Goal: Task Accomplishment & Management: Use online tool/utility

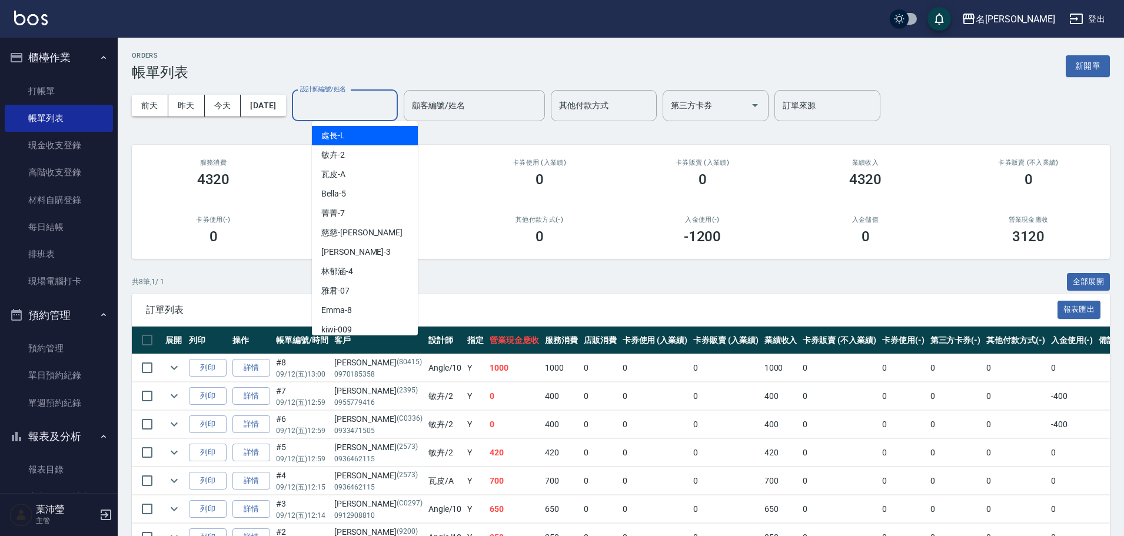
click at [363, 108] on input "設計師編號/姓名" at bounding box center [344, 105] width 95 height 21
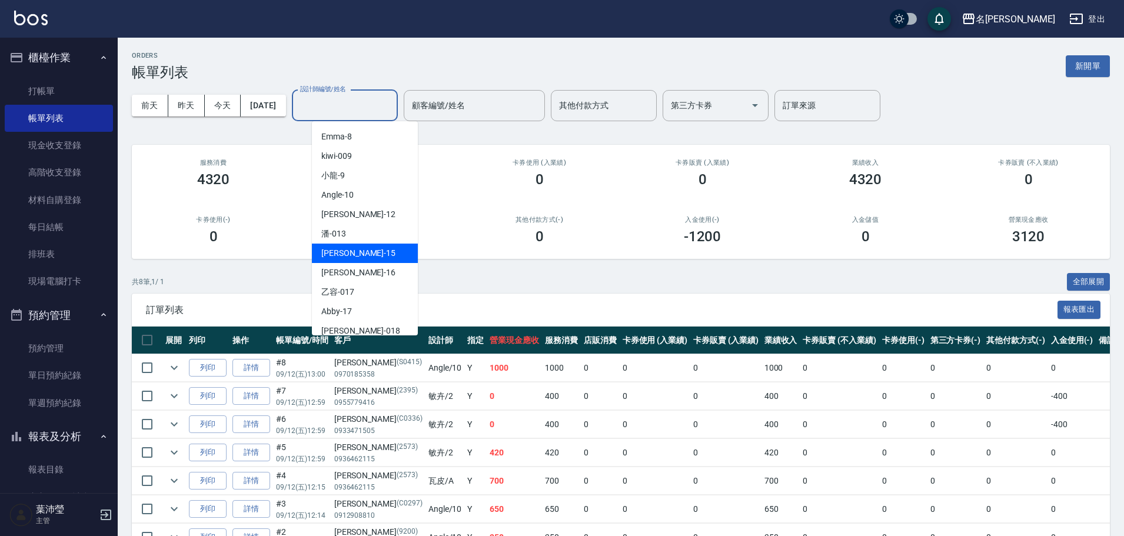
scroll to position [177, 0]
click at [338, 190] on span "Angle -10" at bounding box center [337, 192] width 32 height 12
type input "Angle-10"
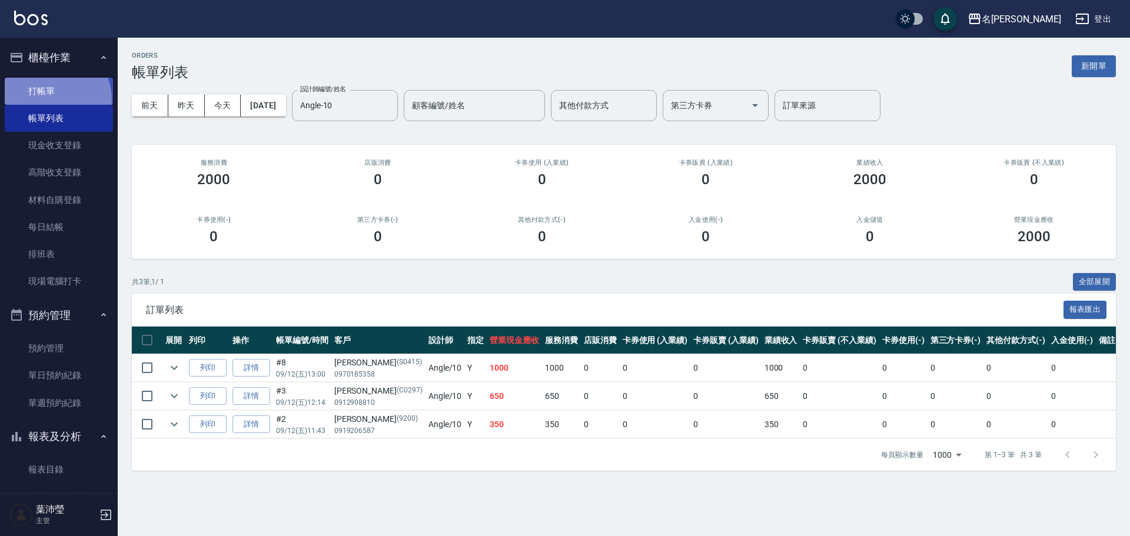
click at [45, 100] on link "打帳單" at bounding box center [59, 91] width 108 height 27
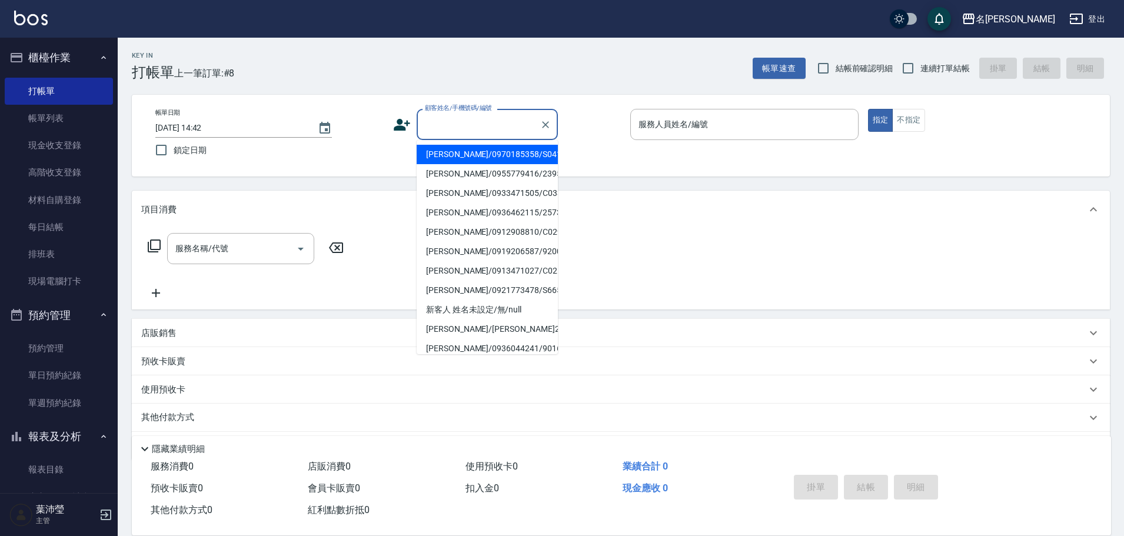
click at [510, 130] on input "顧客姓名/手機號碼/編號" at bounding box center [478, 124] width 113 height 21
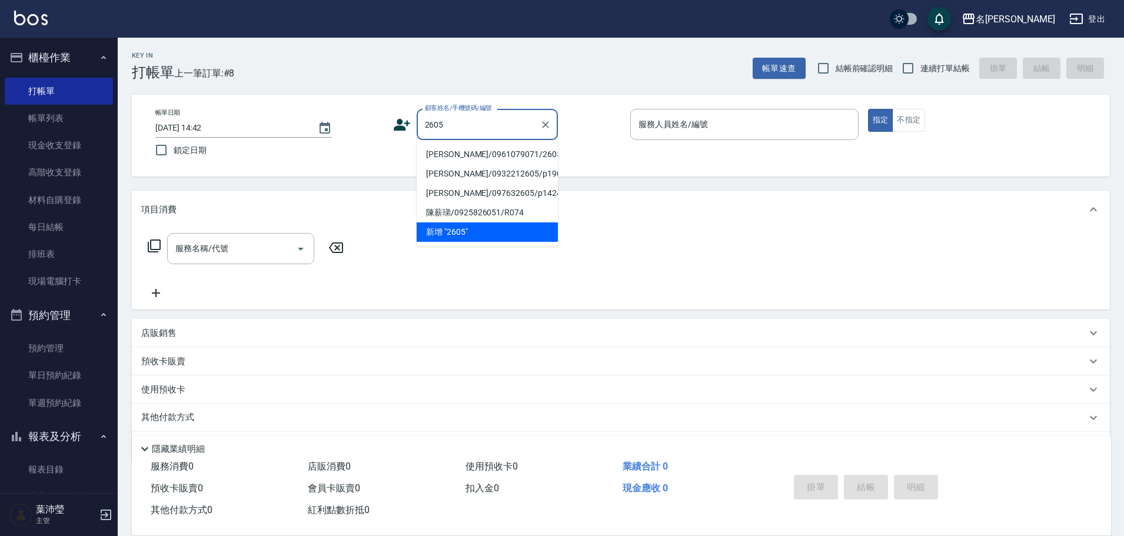
click at [496, 157] on li "[PERSON_NAME]/0961079071/2605" at bounding box center [487, 154] width 141 height 19
type input "[PERSON_NAME]/0961079071/2605"
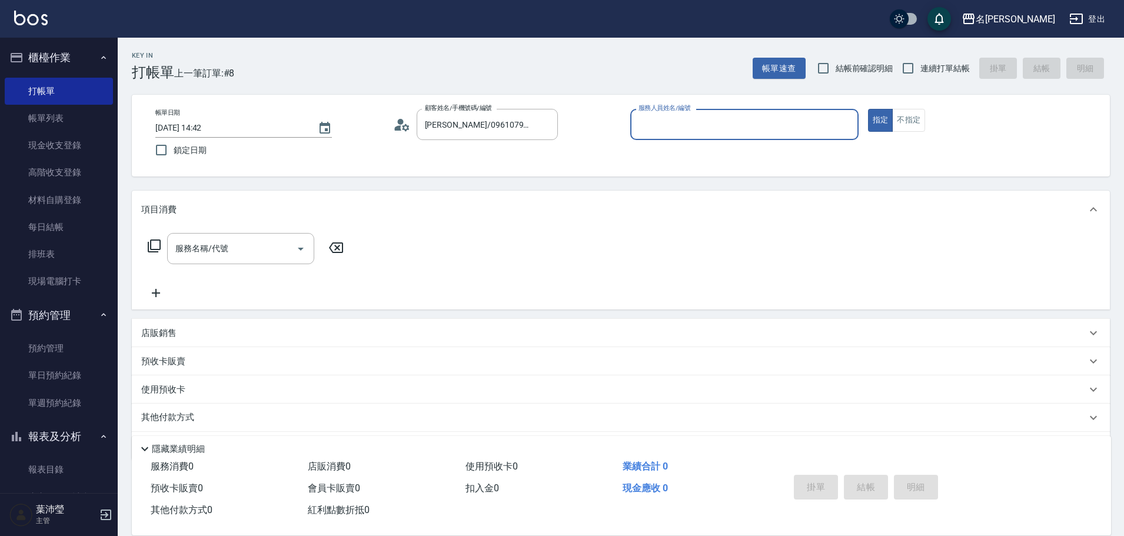
type input "敏卉-2"
click at [154, 245] on icon at bounding box center [154, 246] width 14 height 14
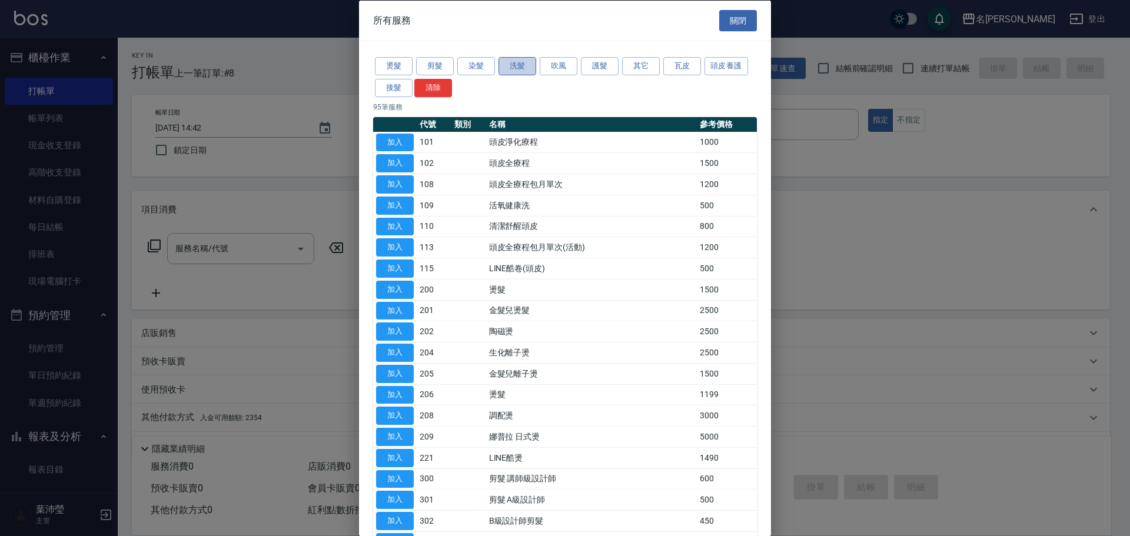
click at [525, 66] on button "洗髮" at bounding box center [518, 66] width 38 height 18
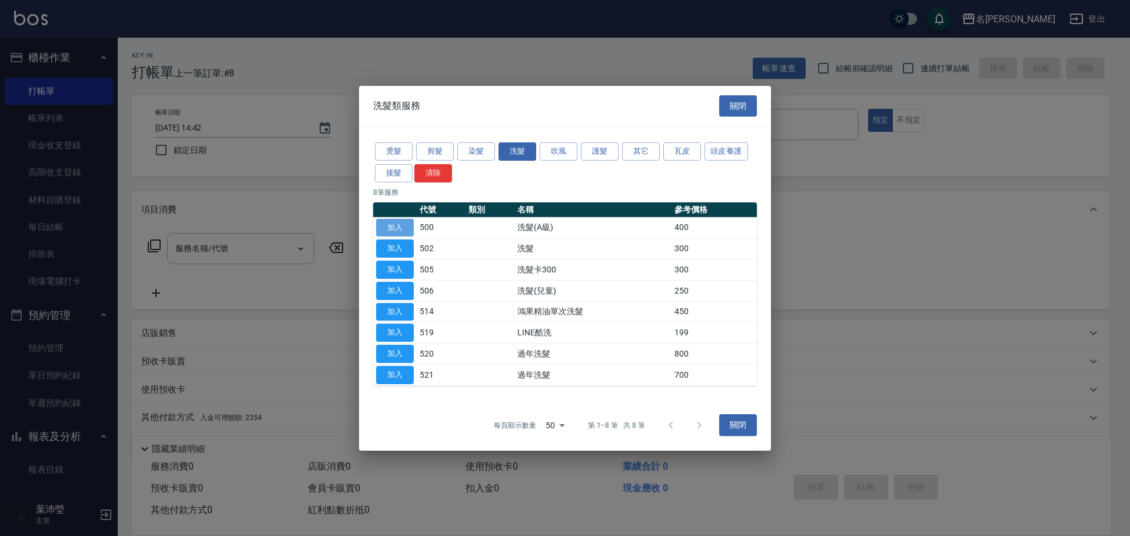
click at [399, 224] on button "加入" at bounding box center [395, 227] width 38 height 18
type input "洗髮(A級)(500)"
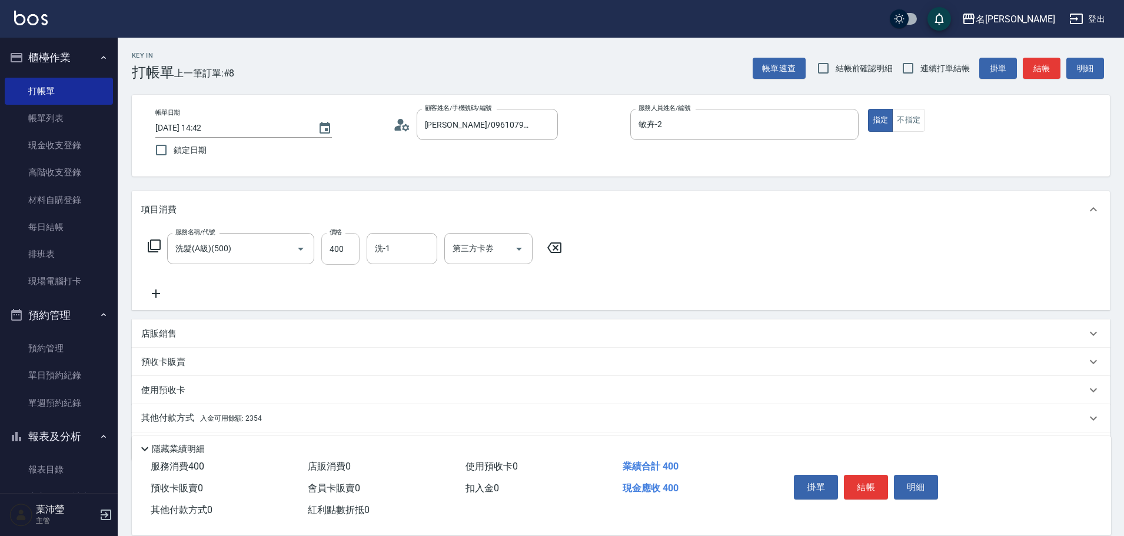
click at [352, 248] on input "400" at bounding box center [340, 249] width 38 height 32
click at [397, 260] on div "洗-1" at bounding box center [402, 248] width 71 height 31
type input "450"
click at [427, 279] on div "語爭 -20" at bounding box center [402, 278] width 71 height 19
type input "語爭-20"
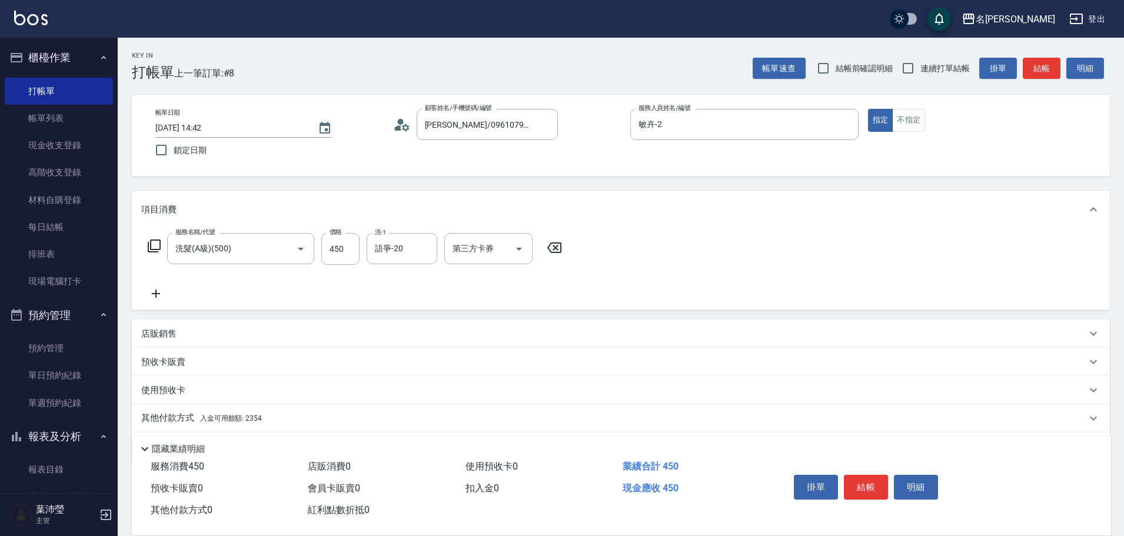
click at [154, 412] on p "其他付款方式 入金可用餘額: 2354" at bounding box center [201, 418] width 121 height 13
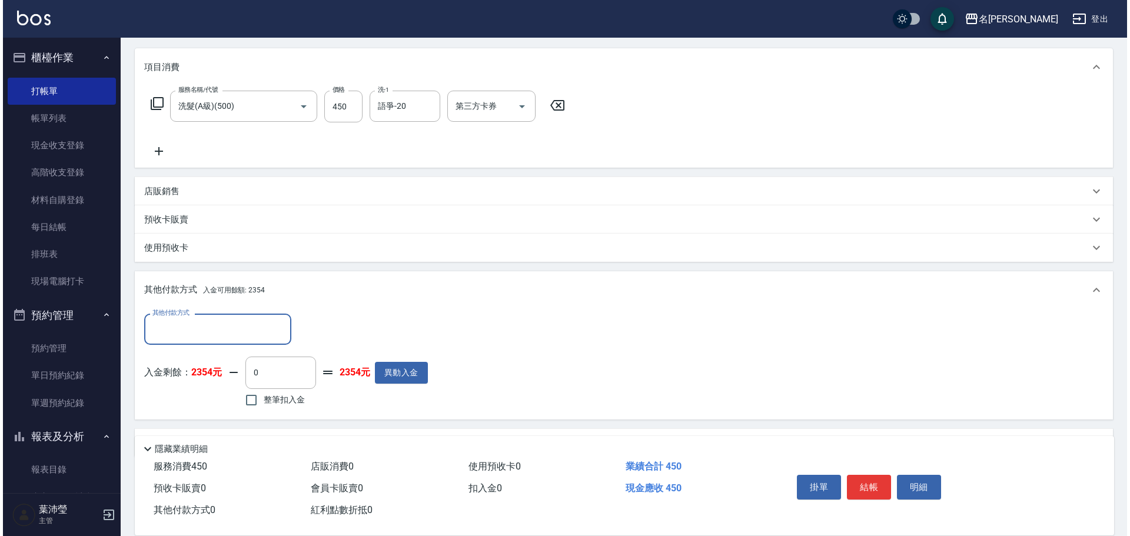
scroll to position [177, 0]
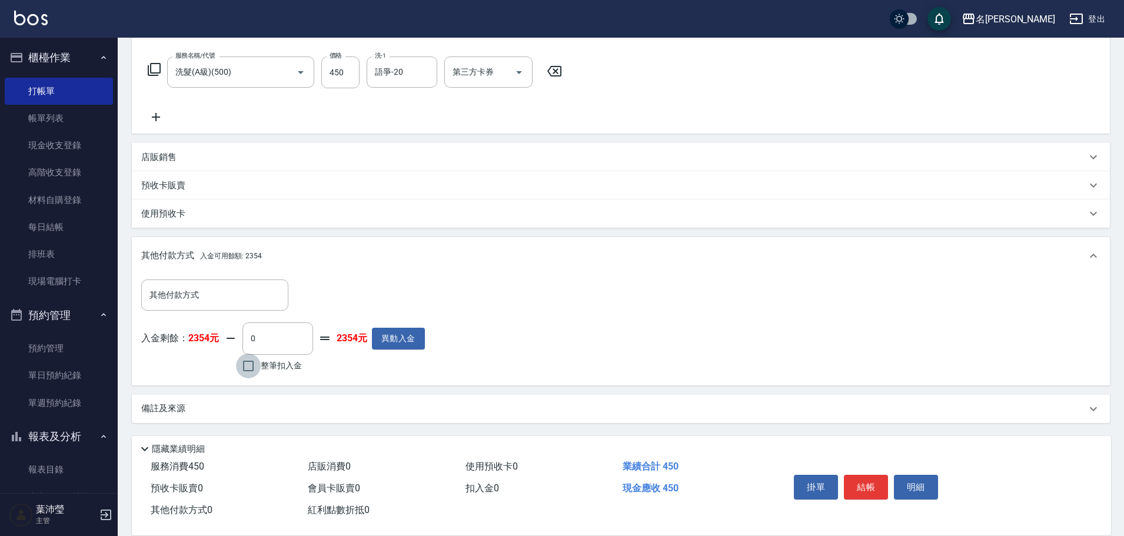
click at [248, 367] on input "整筆扣入金" at bounding box center [248, 366] width 25 height 25
checkbox input "true"
type input "450"
drag, startPoint x: 908, startPoint y: 480, endPoint x: 905, endPoint y: 473, distance: 6.9
click at [908, 480] on button "明細" at bounding box center [916, 487] width 44 height 25
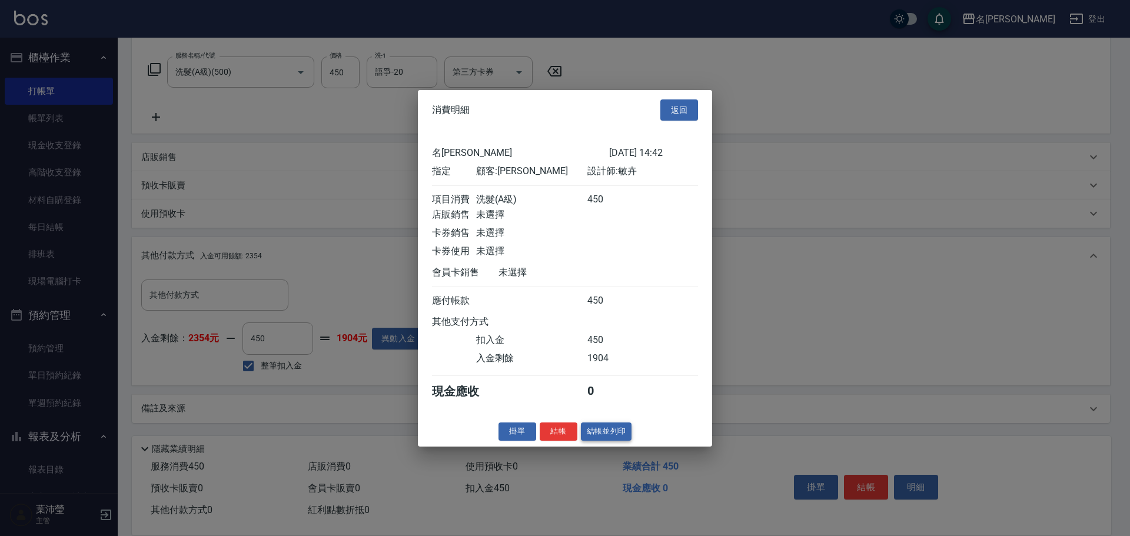
click at [598, 437] on button "結帳並列印" at bounding box center [606, 432] width 51 height 18
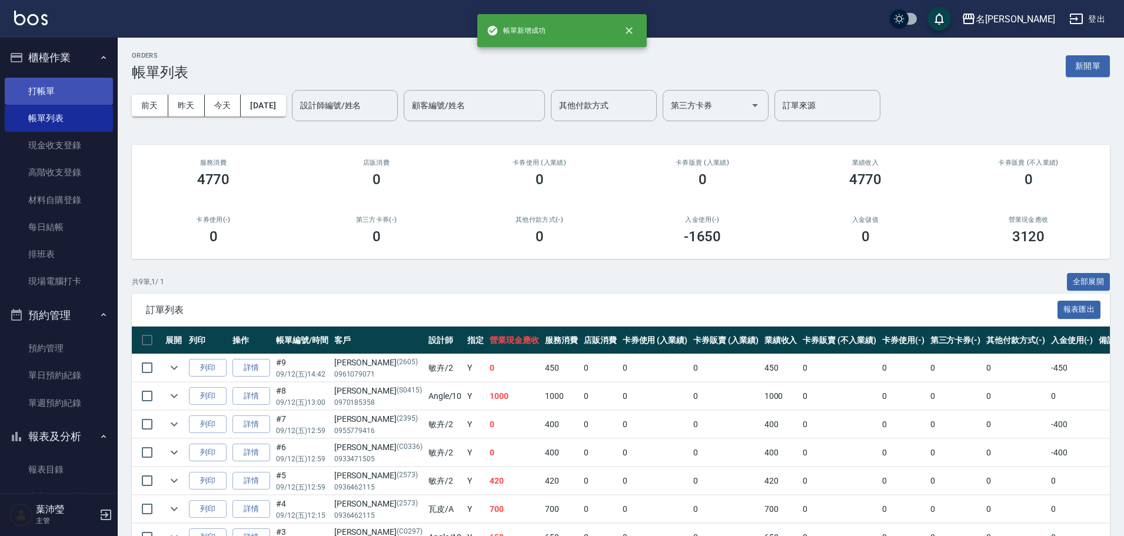
click at [77, 85] on link "打帳單" at bounding box center [59, 91] width 108 height 27
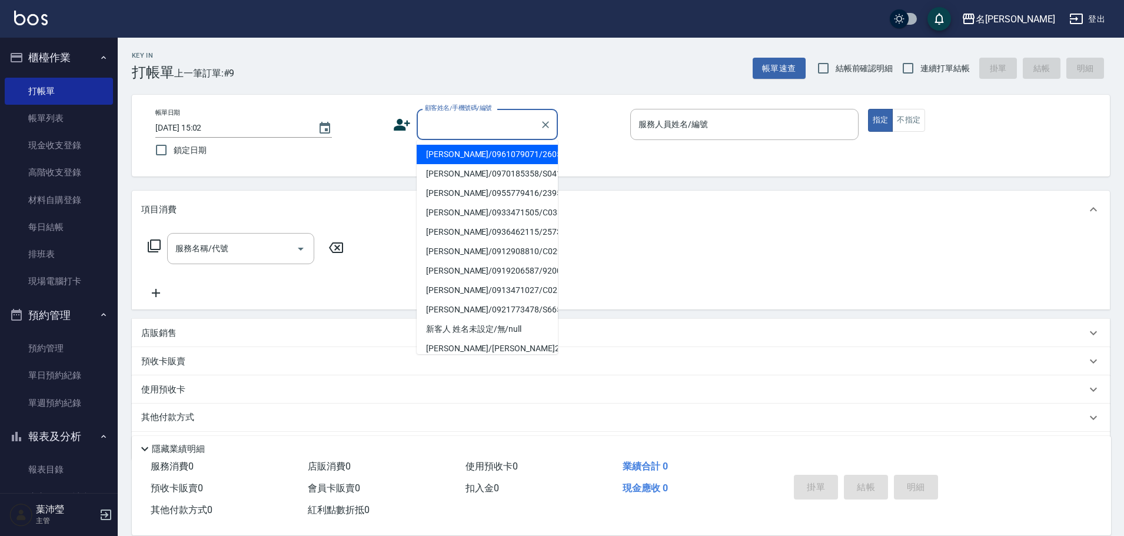
click at [459, 129] on input "顧客姓名/手機號碼/編號" at bounding box center [478, 124] width 113 height 21
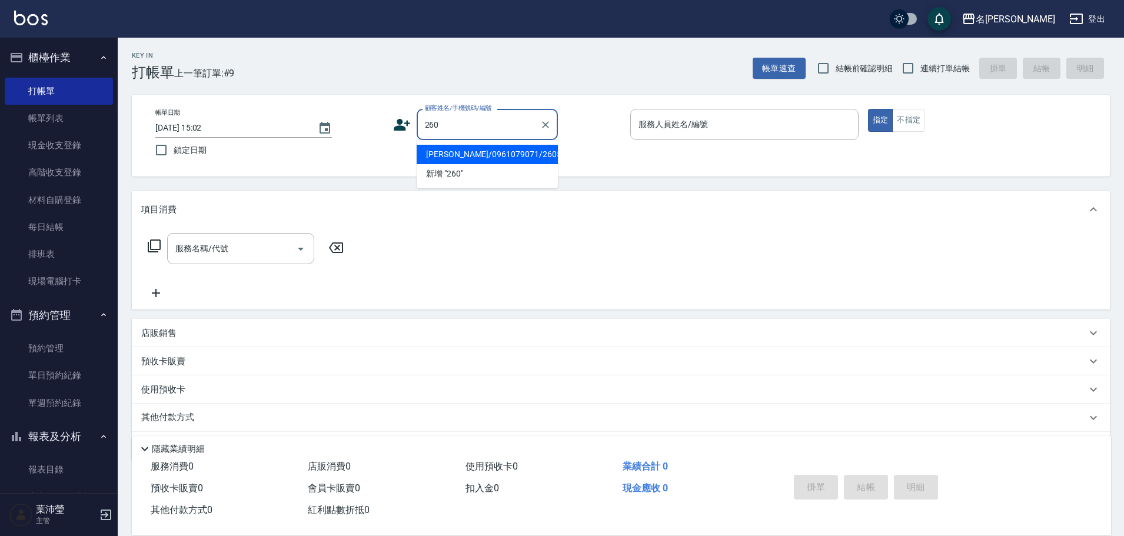
type input "2602"
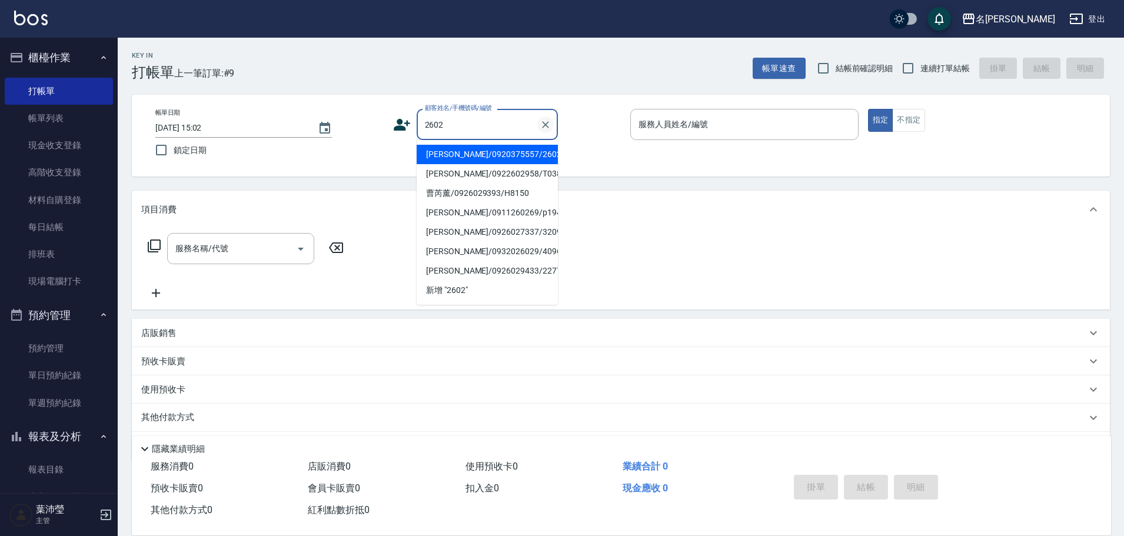
click at [545, 127] on icon "Clear" at bounding box center [546, 125] width 12 height 12
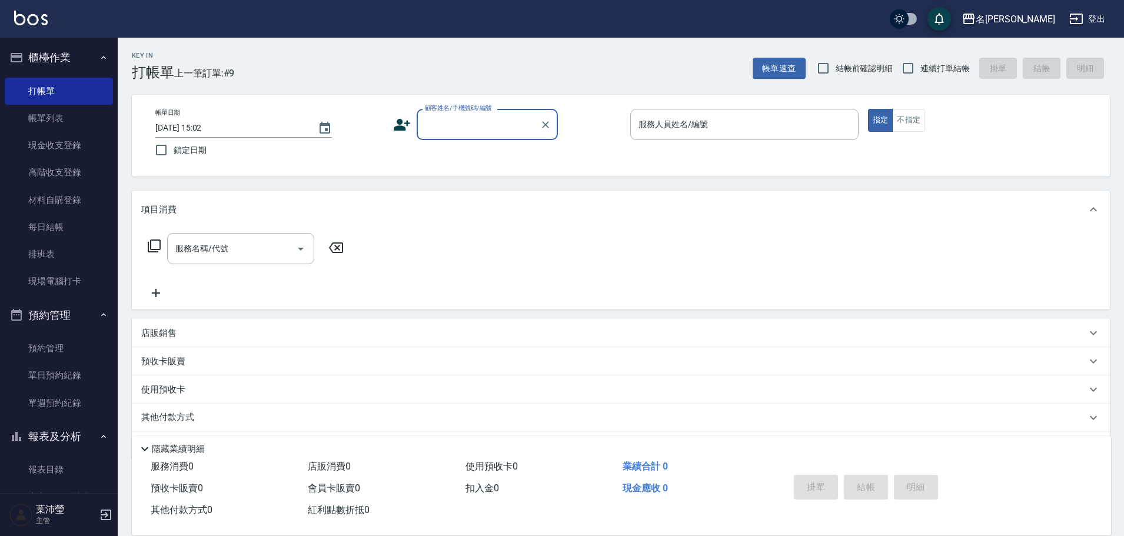
drag, startPoint x: 482, startPoint y: 123, endPoint x: 488, endPoint y: 131, distance: 10.1
click at [484, 123] on input "顧客姓名/手機號碼/編號" at bounding box center [478, 124] width 113 height 21
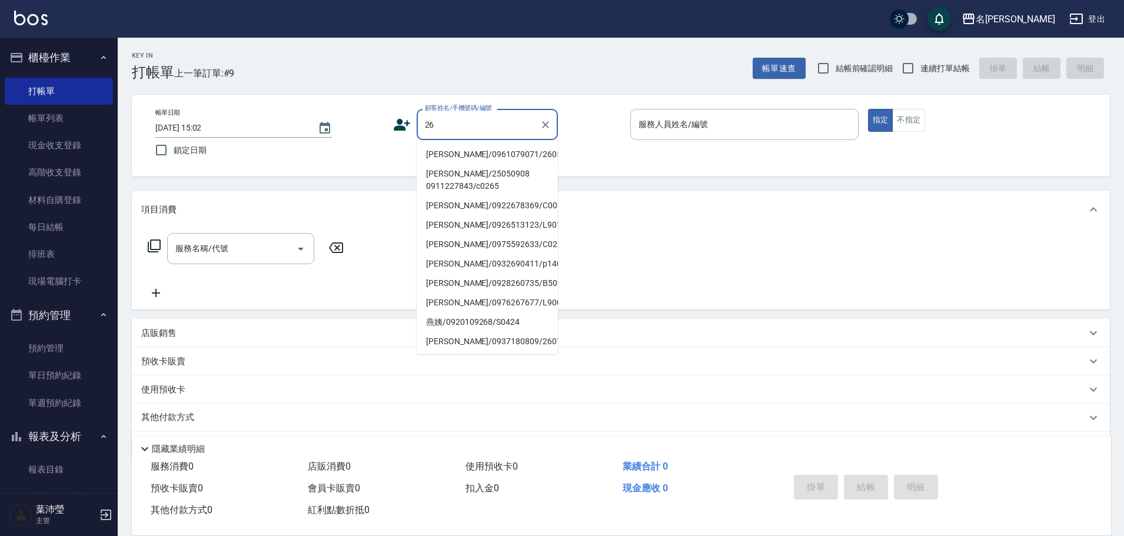
drag, startPoint x: 449, startPoint y: 120, endPoint x: 426, endPoint y: 132, distance: 25.6
click at [426, 132] on input "26" at bounding box center [478, 124] width 113 height 21
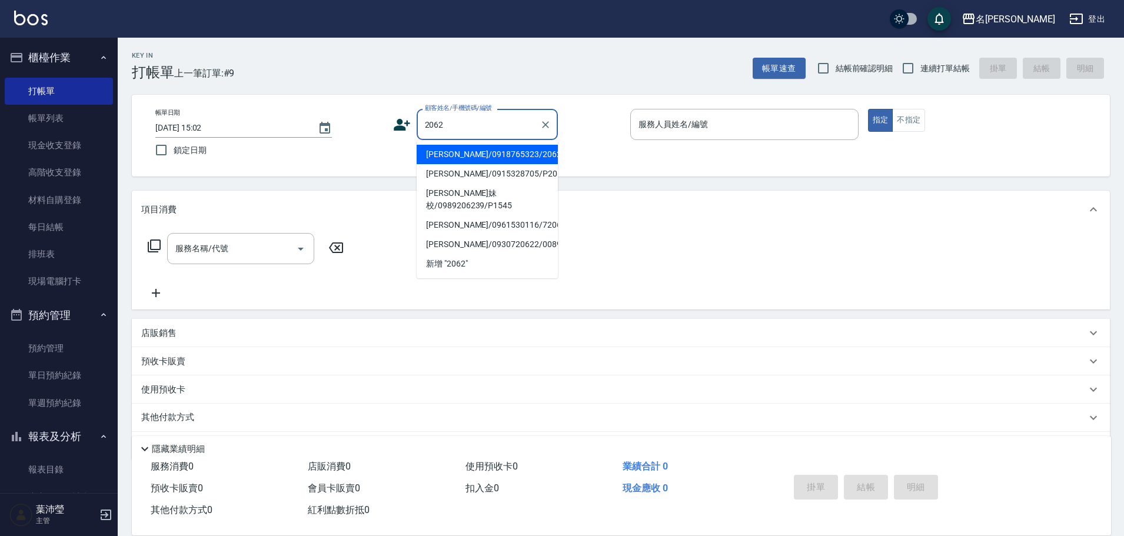
click at [483, 153] on li "[PERSON_NAME]/0918765323/2062" at bounding box center [487, 154] width 141 height 19
type input "[PERSON_NAME]/0918765323/2062"
type input "敏卉-2"
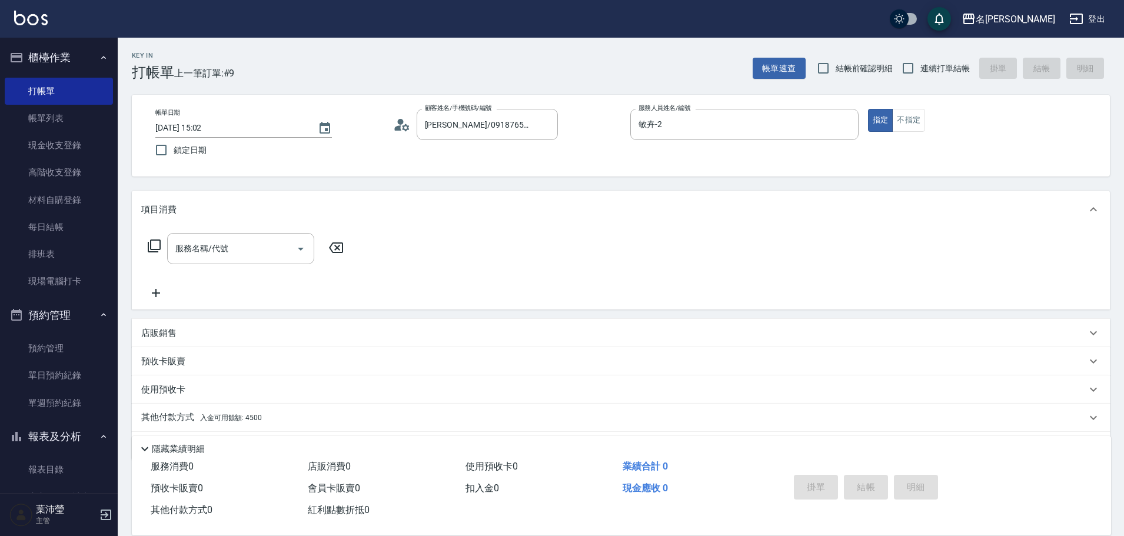
click at [156, 243] on icon at bounding box center [154, 246] width 14 height 14
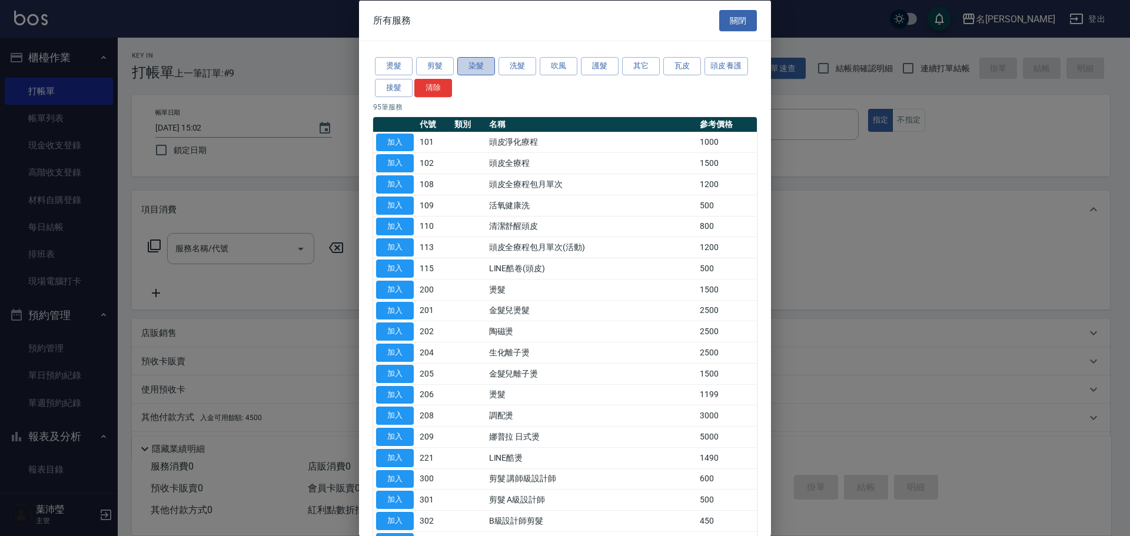
click at [482, 69] on button "染髮" at bounding box center [476, 66] width 38 height 18
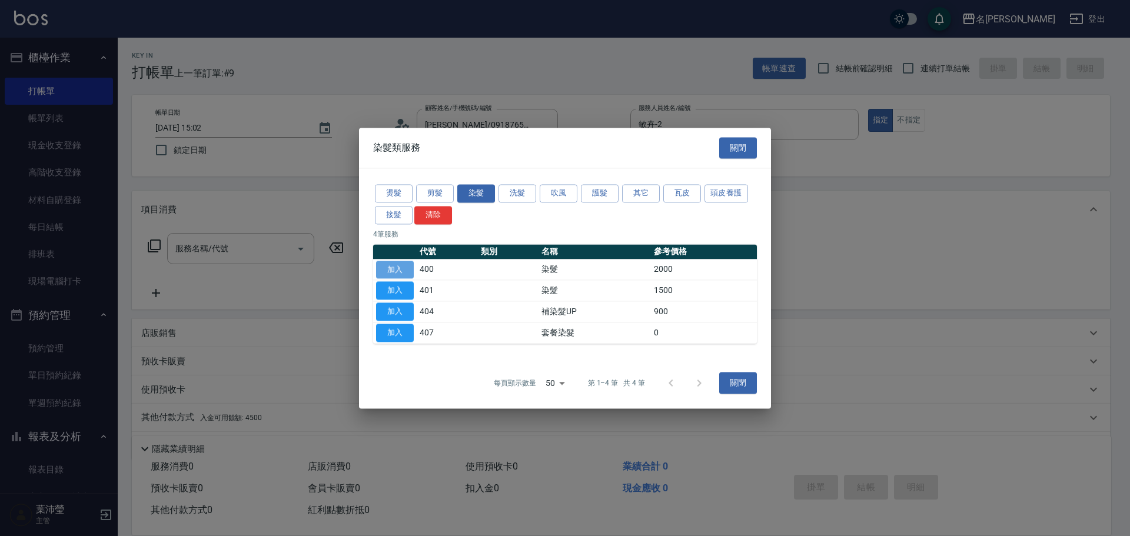
click at [397, 270] on button "加入" at bounding box center [395, 270] width 38 height 18
type input "染髮(400)"
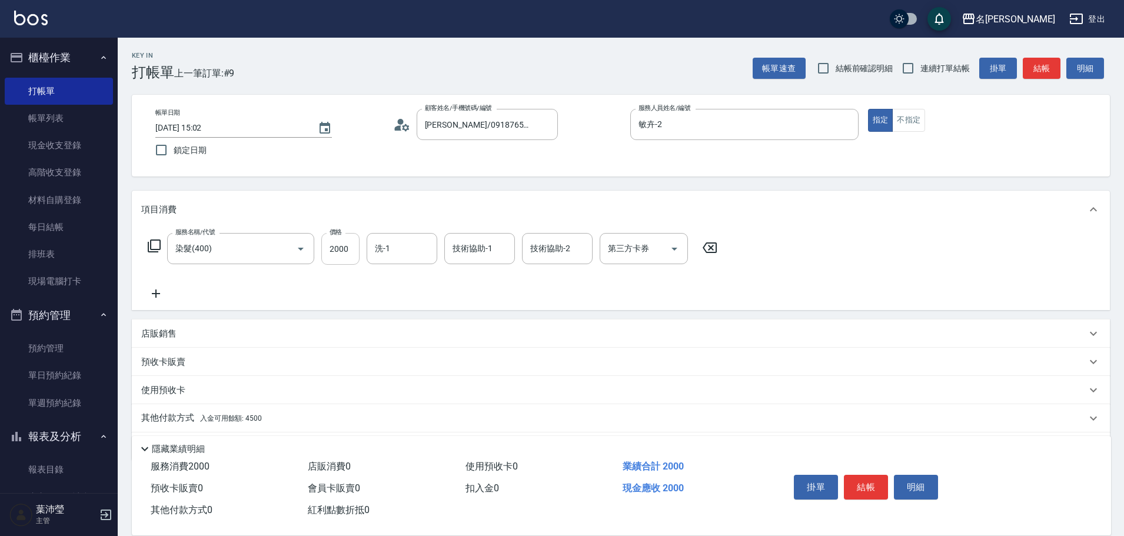
click at [352, 248] on input "2000" at bounding box center [340, 249] width 38 height 32
type input "4000"
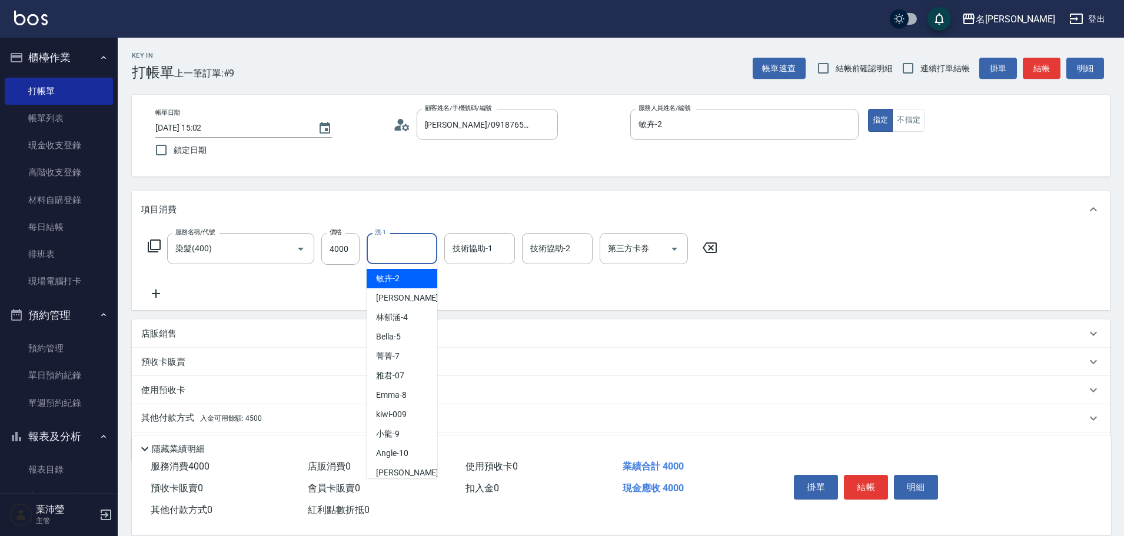
click at [421, 246] on input "洗-1" at bounding box center [402, 248] width 60 height 21
click at [413, 281] on div "語爭 -20" at bounding box center [402, 278] width 71 height 19
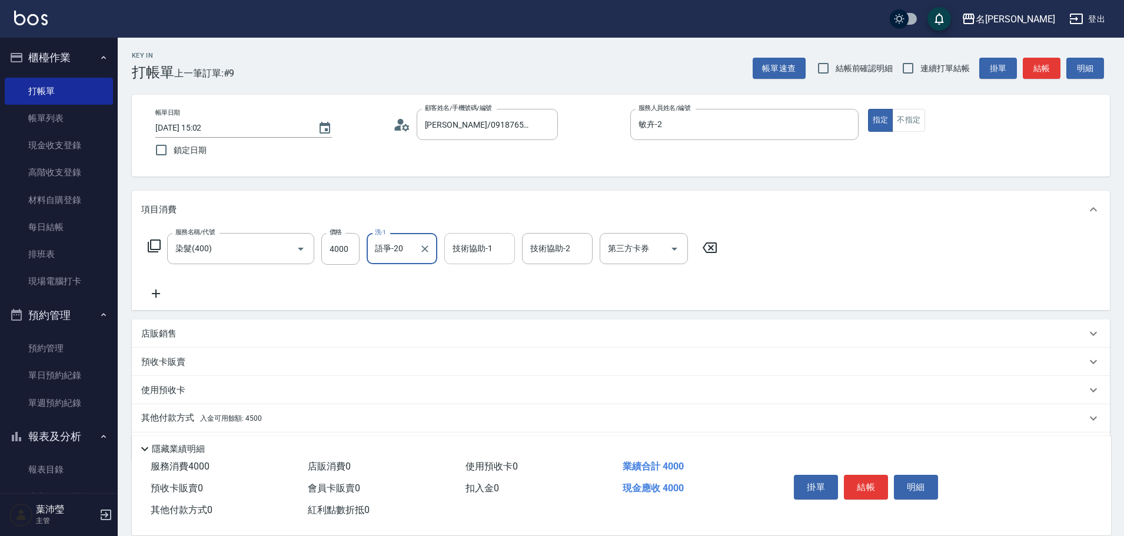
type input "語爭-20"
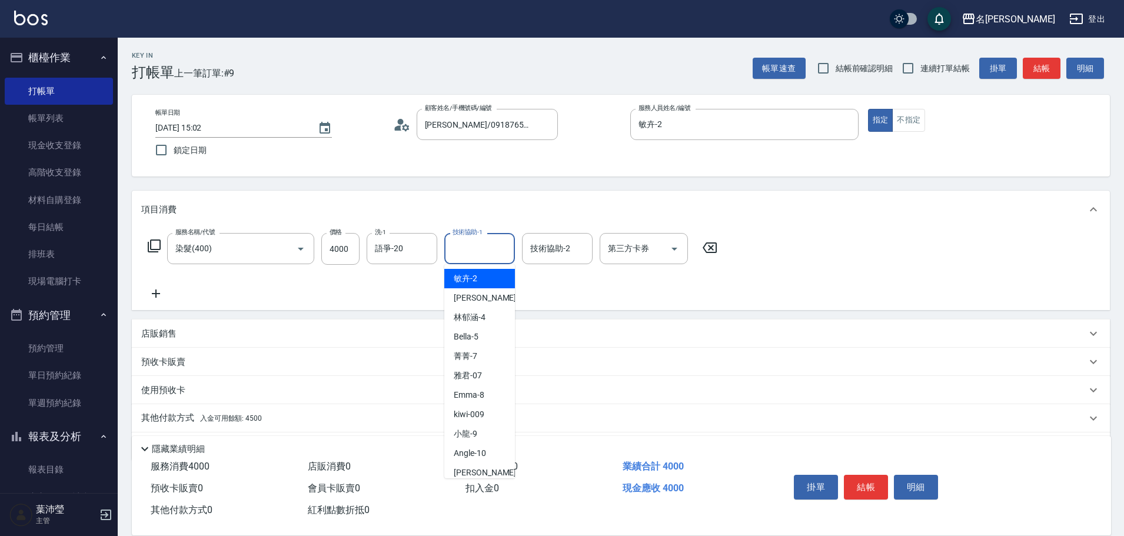
click at [474, 257] on input "技術協助-1" at bounding box center [480, 248] width 60 height 21
click at [479, 283] on div "敏卉 -2" at bounding box center [479, 278] width 71 height 19
type input "敏卉-2"
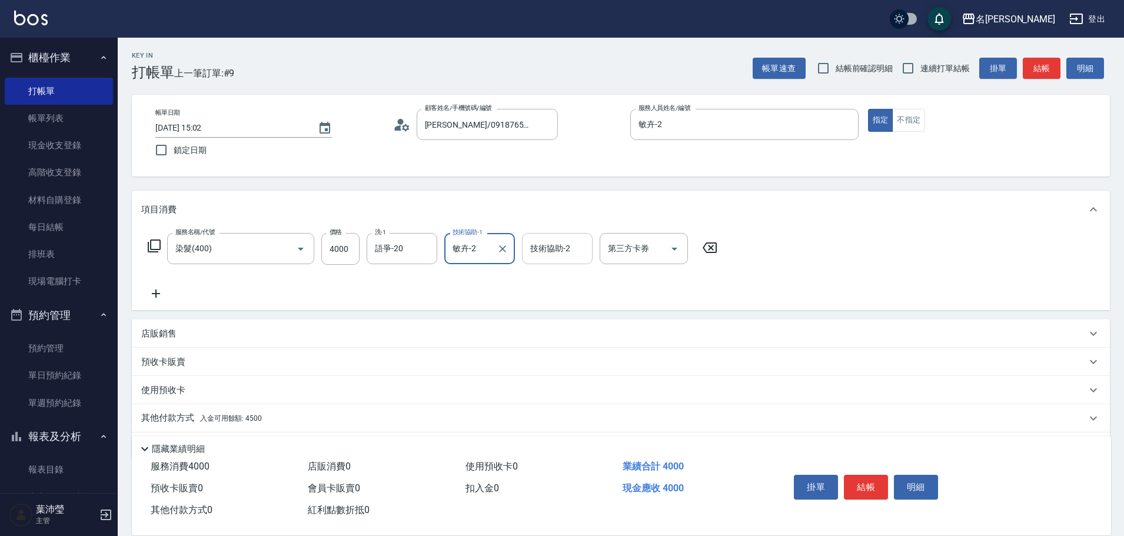
click at [543, 254] on input "技術協助-2" at bounding box center [557, 248] width 60 height 21
click at [588, 277] on div "語爭 -20" at bounding box center [557, 278] width 71 height 19
type input "語爭-20"
click at [170, 416] on p "其他付款方式 入金可用餘額: 4500" at bounding box center [201, 418] width 121 height 13
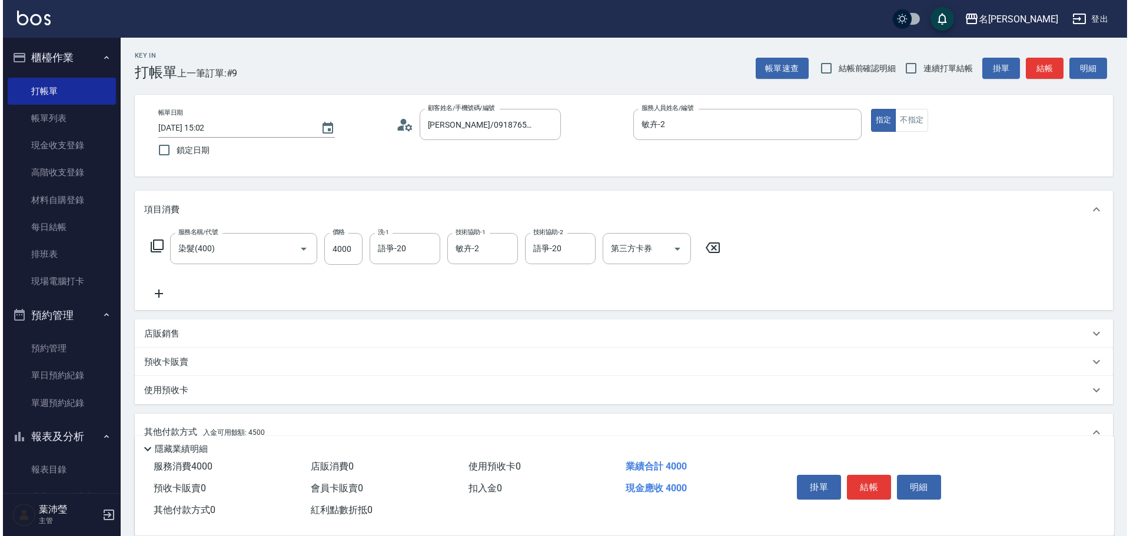
scroll to position [177, 0]
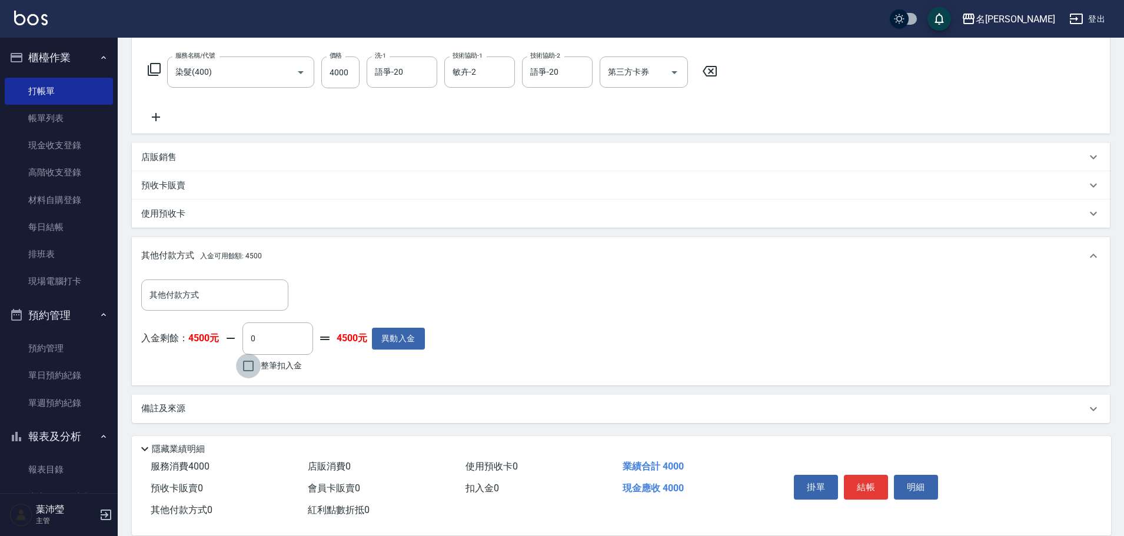
click at [250, 365] on input "整筆扣入金" at bounding box center [248, 366] width 25 height 25
checkbox input "true"
type input "4000"
click at [908, 485] on button "明細" at bounding box center [916, 487] width 44 height 25
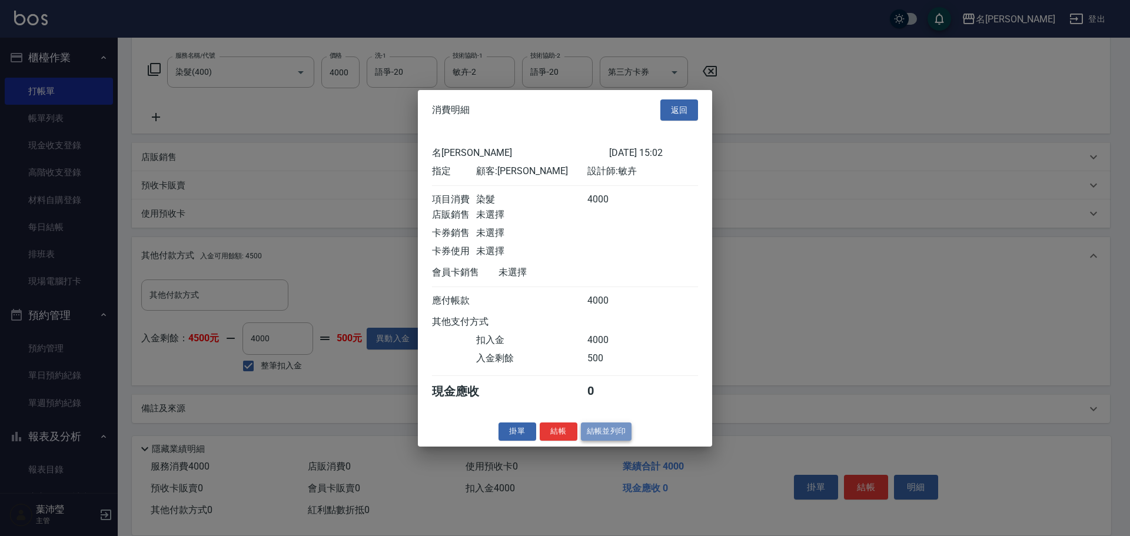
click at [606, 441] on button "結帳並列印" at bounding box center [606, 432] width 51 height 18
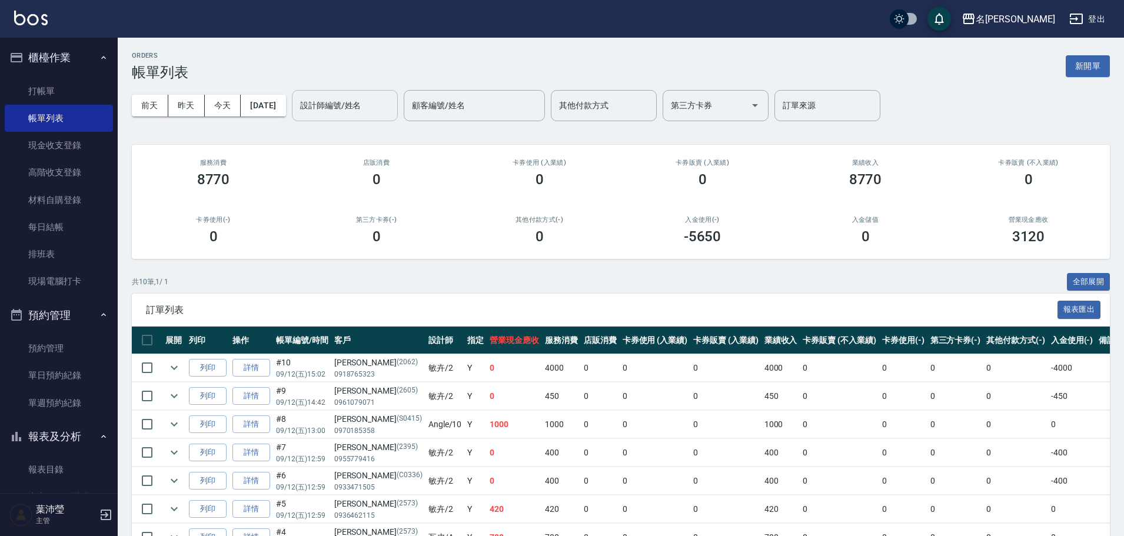
click at [344, 100] on input "設計師編號/姓名" at bounding box center [344, 105] width 95 height 21
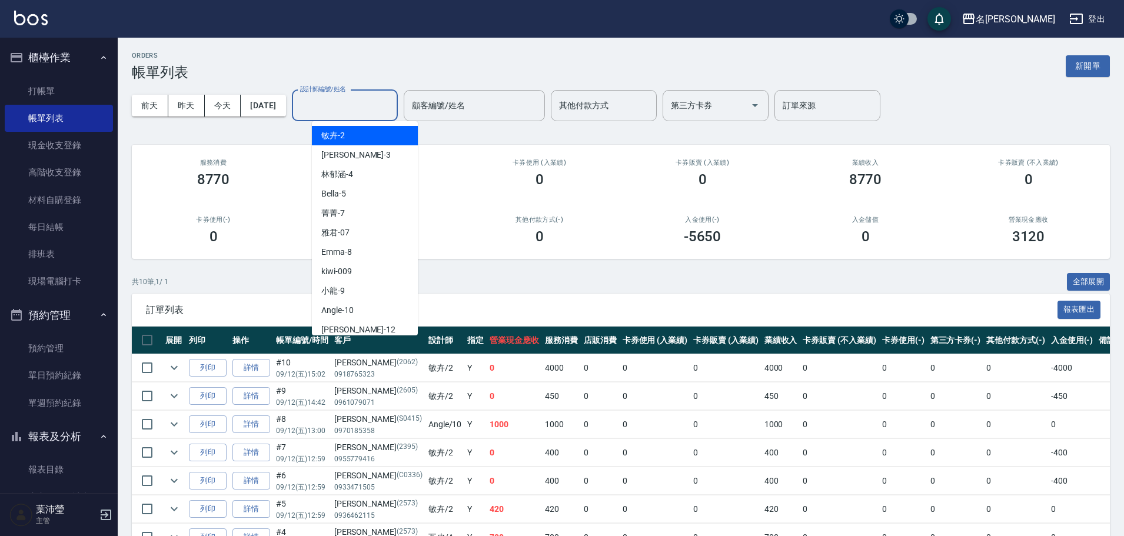
click at [346, 134] on div "敏卉 -2" at bounding box center [365, 135] width 106 height 19
type input "敏卉-2"
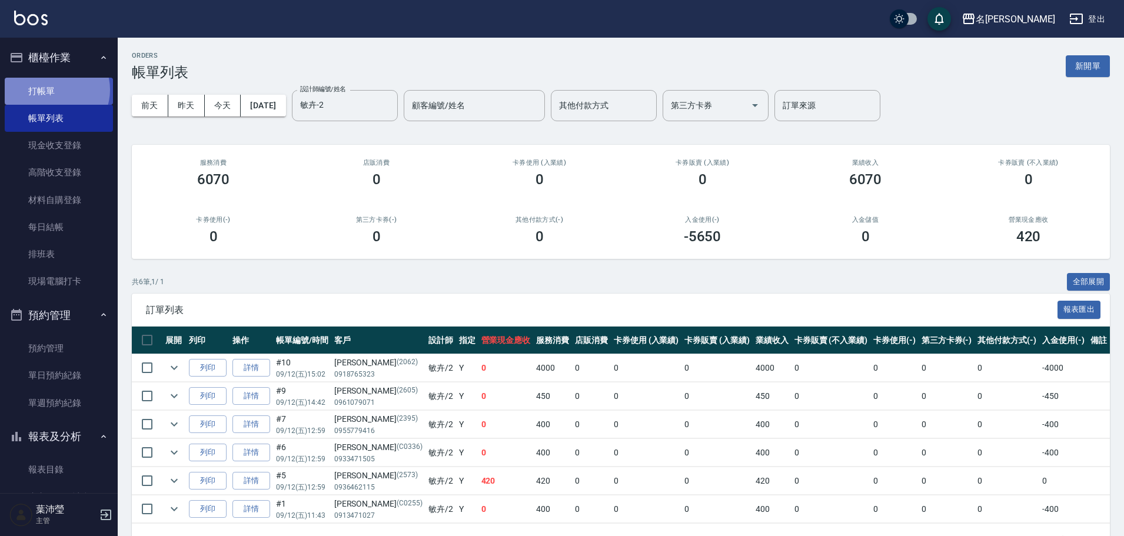
click at [53, 89] on link "打帳單" at bounding box center [59, 91] width 108 height 27
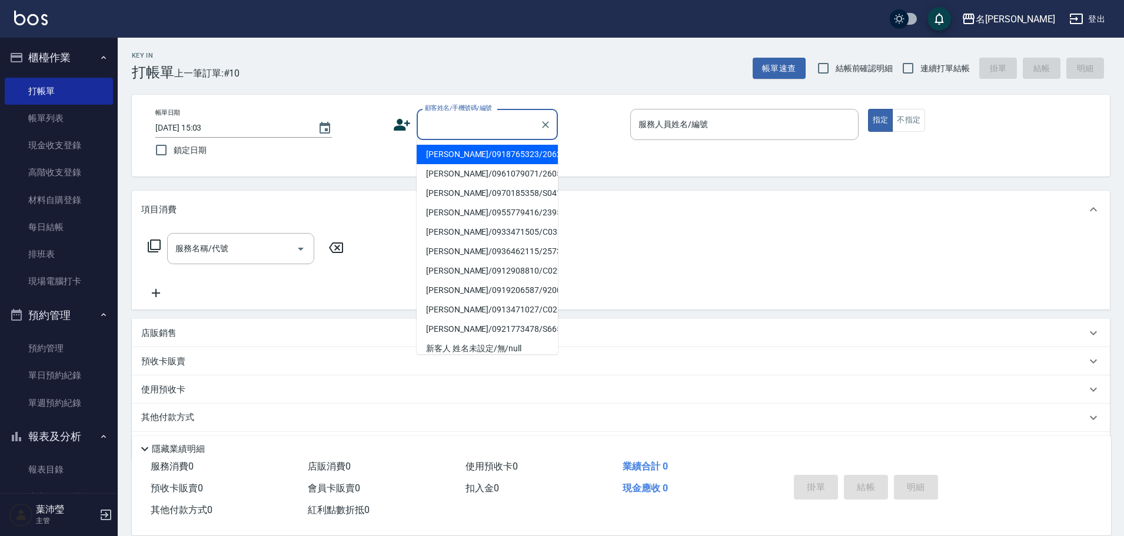
click at [478, 119] on input "顧客姓名/手機號碼/編號" at bounding box center [478, 124] width 113 height 21
click at [502, 192] on li "[PERSON_NAME]/09330000/C0441" at bounding box center [487, 193] width 141 height 19
type input "[PERSON_NAME]/09330000/C0441"
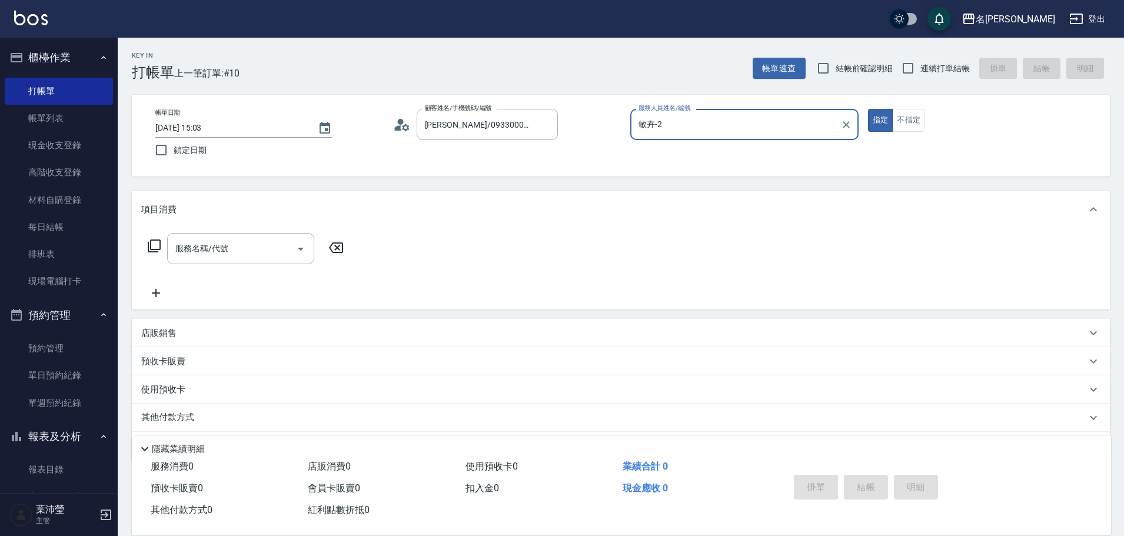
type input "敏卉-2"
click at [151, 243] on icon at bounding box center [154, 246] width 13 height 13
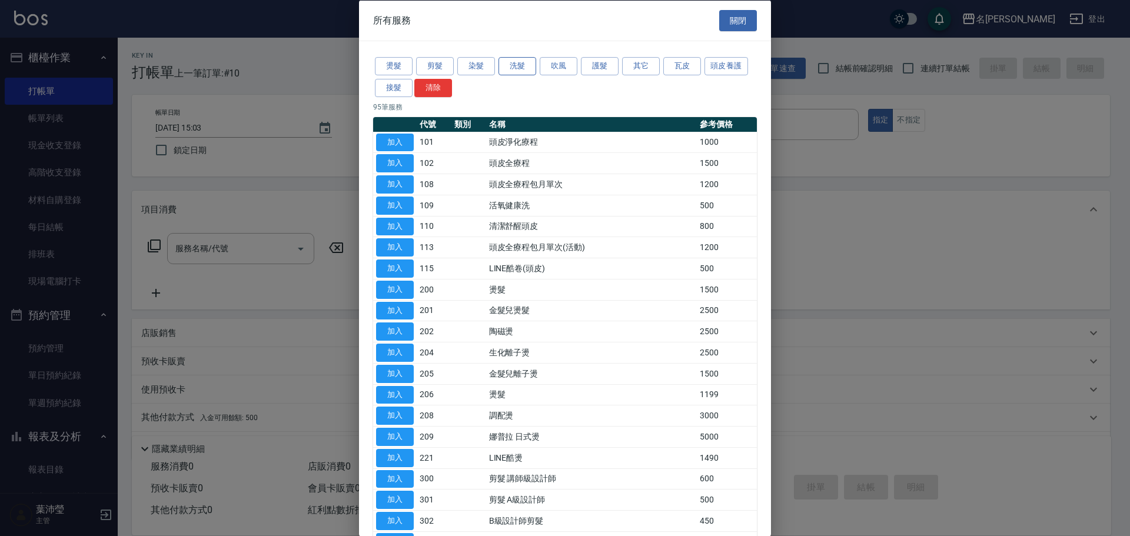
click at [523, 64] on button "洗髮" at bounding box center [518, 66] width 38 height 18
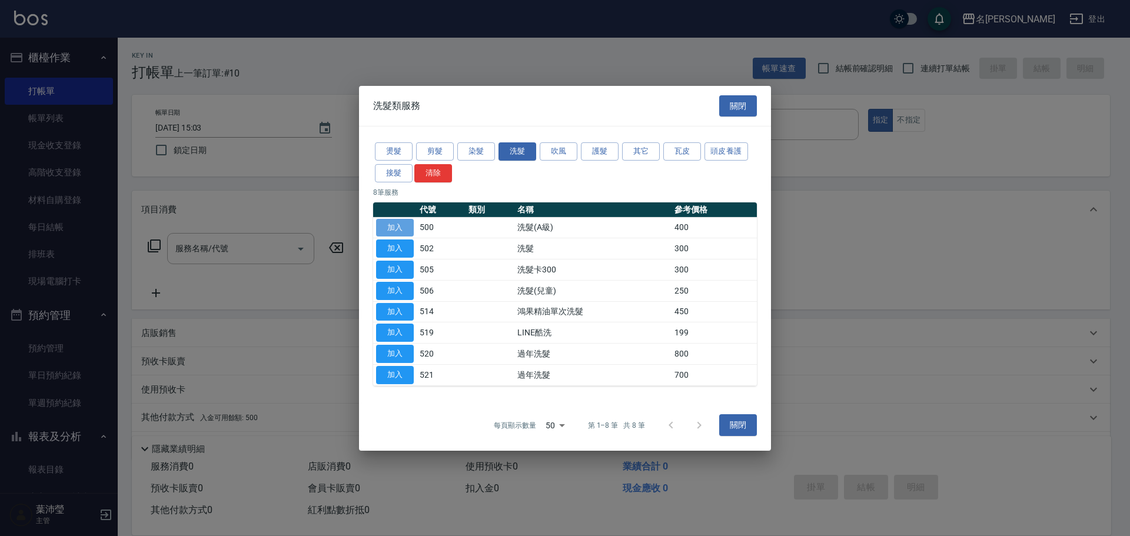
click at [391, 226] on button "加入" at bounding box center [395, 227] width 38 height 18
type input "洗髮(A級)(500)"
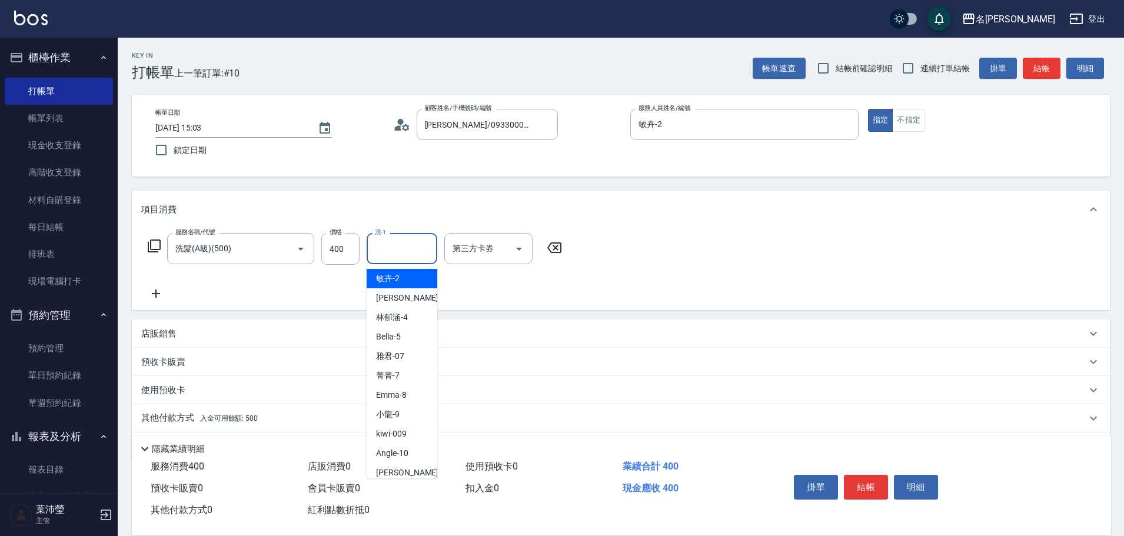
click at [399, 254] on input "洗-1" at bounding box center [402, 248] width 60 height 21
click at [395, 281] on span "語爭 -20" at bounding box center [390, 279] width 28 height 12
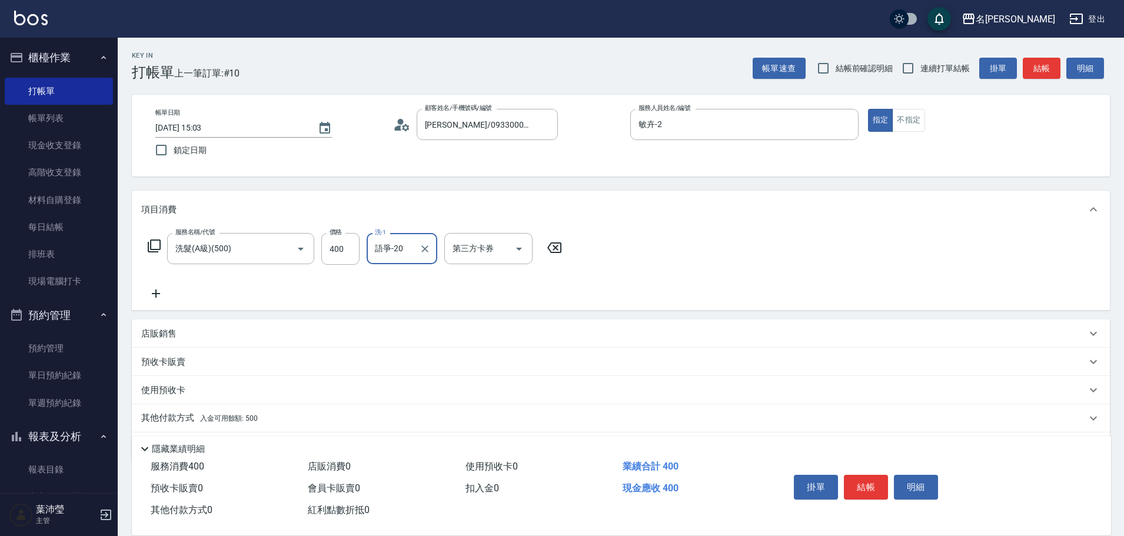
type input "語爭-20"
click at [162, 409] on div "其他付款方式 入金可用餘額: 500" at bounding box center [621, 418] width 978 height 28
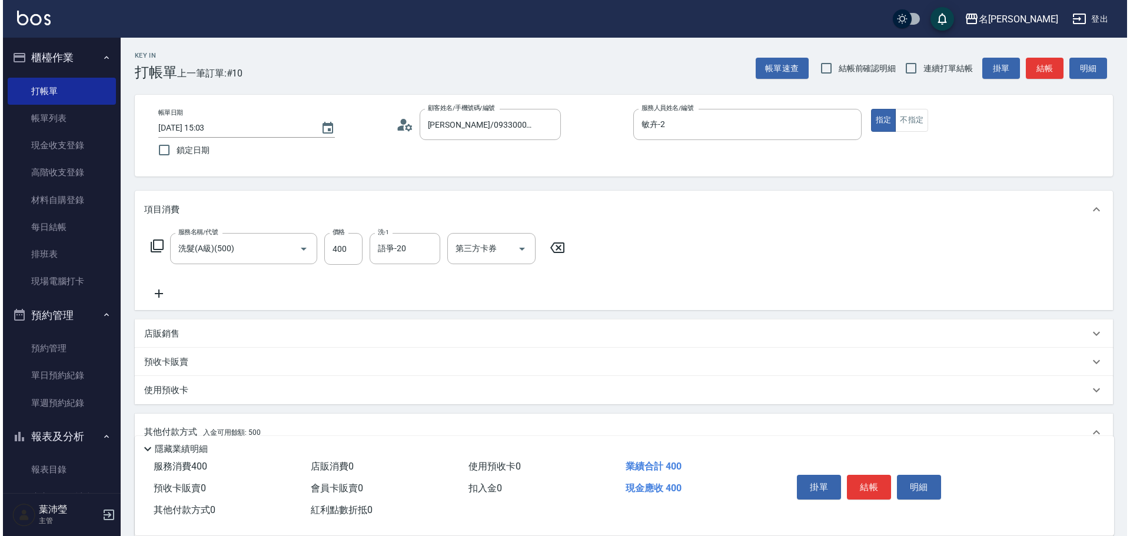
scroll to position [177, 0]
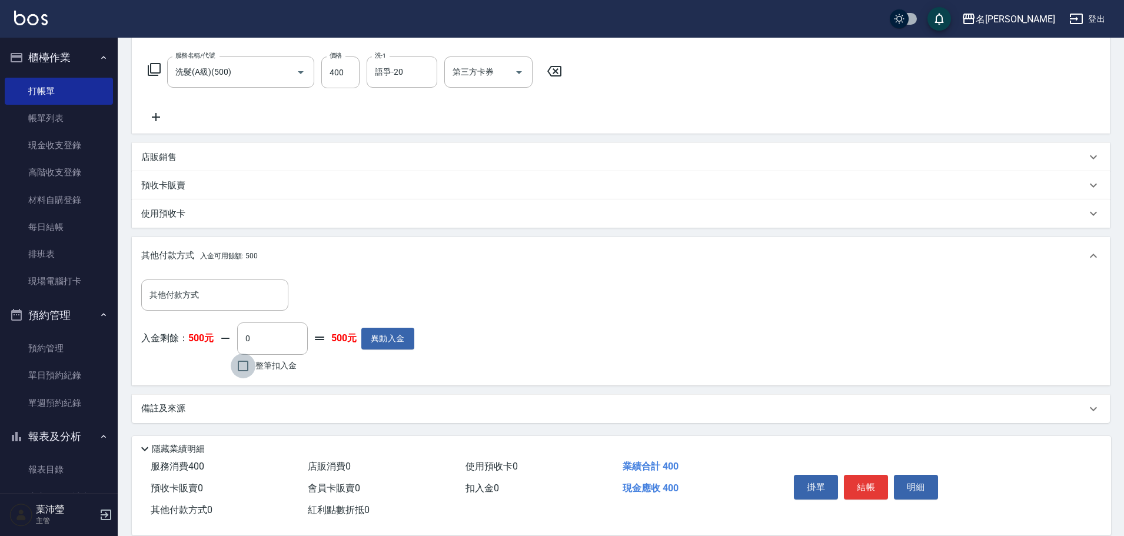
click at [245, 363] on input "整筆扣入金" at bounding box center [243, 366] width 25 height 25
checkbox input "true"
type input "400"
click at [914, 480] on button "明細" at bounding box center [916, 487] width 44 height 25
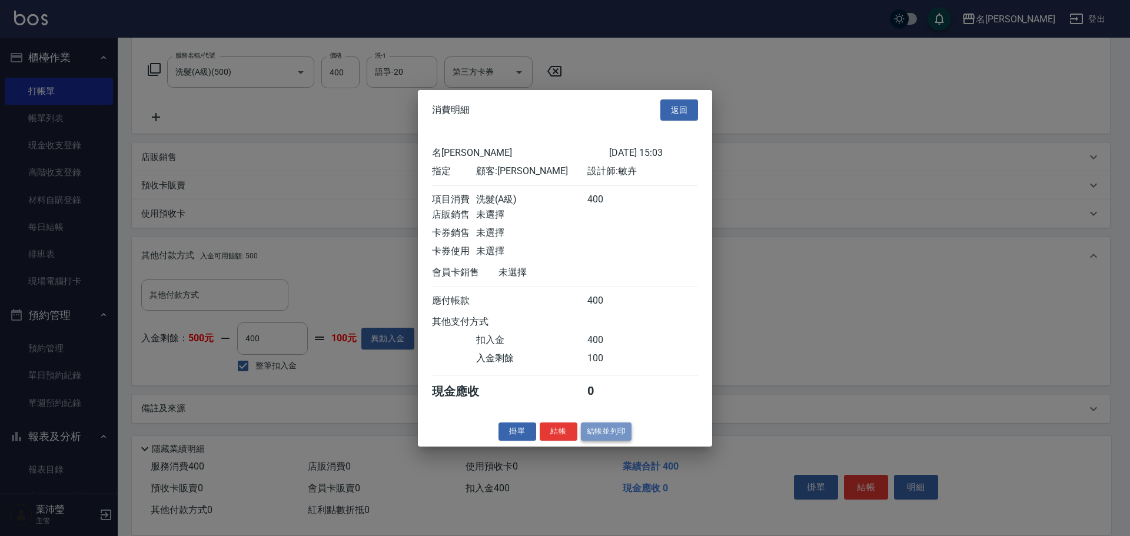
click at [612, 439] on button "結帳並列印" at bounding box center [606, 432] width 51 height 18
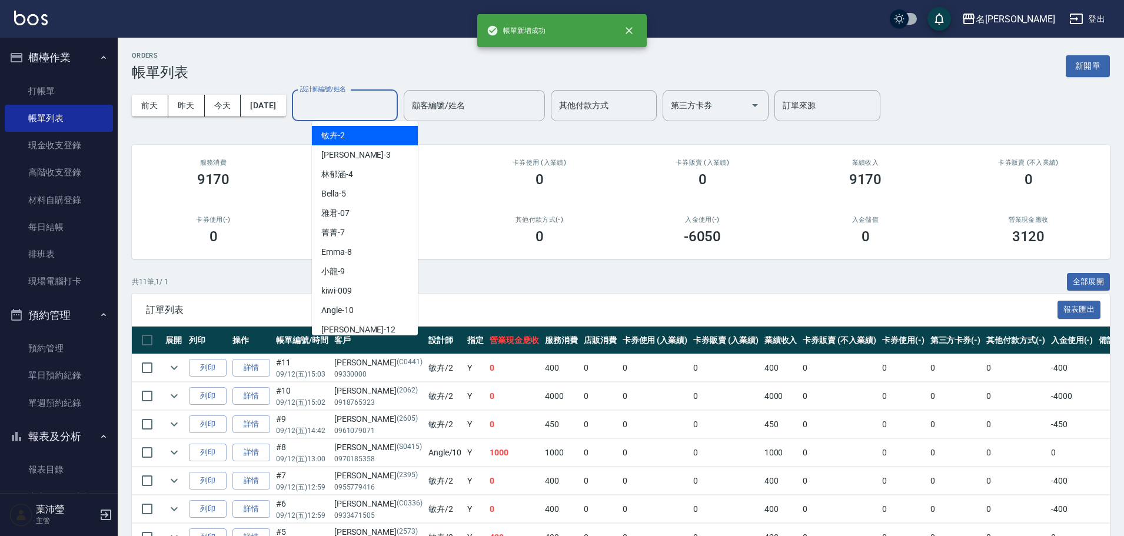
click at [347, 110] on input "設計師編號/姓名" at bounding box center [344, 105] width 95 height 21
click at [361, 135] on div "敏卉 -2" at bounding box center [365, 135] width 106 height 19
type input "敏卉-2"
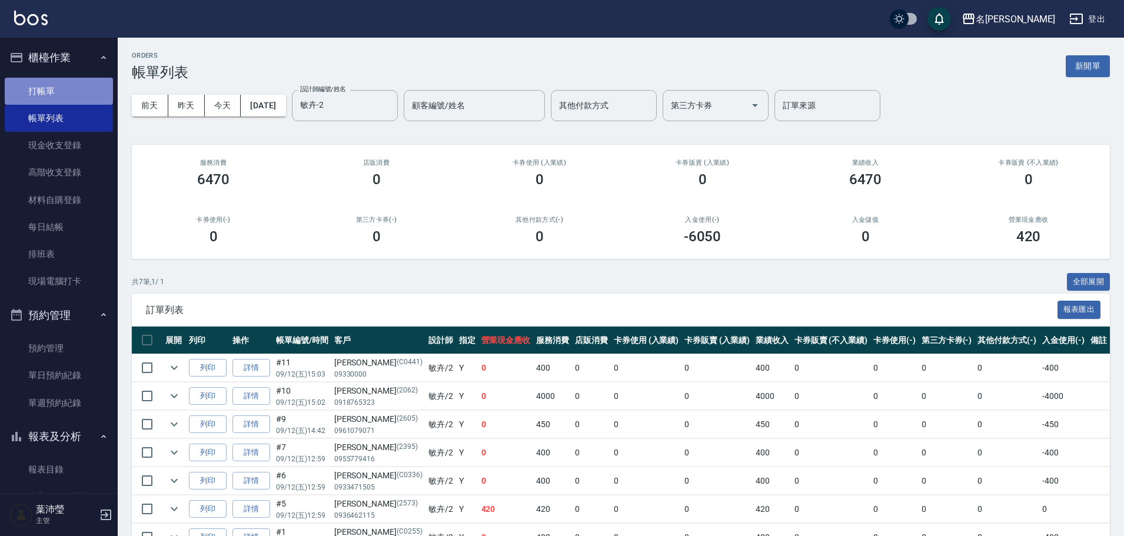
click at [74, 92] on link "打帳單" at bounding box center [59, 91] width 108 height 27
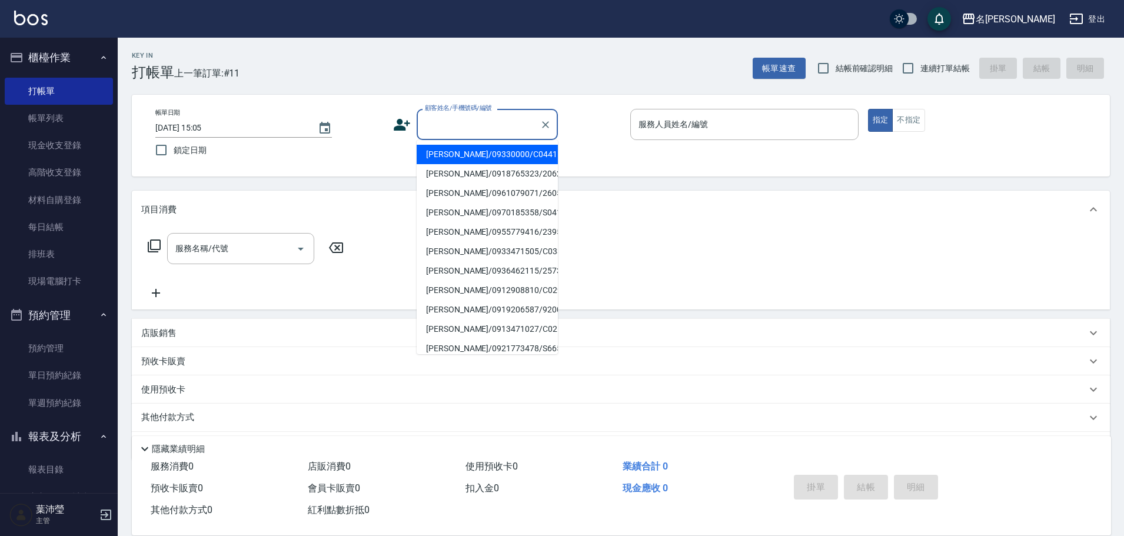
click at [439, 117] on input "顧客姓名/手機號碼/編號" at bounding box center [478, 124] width 113 height 21
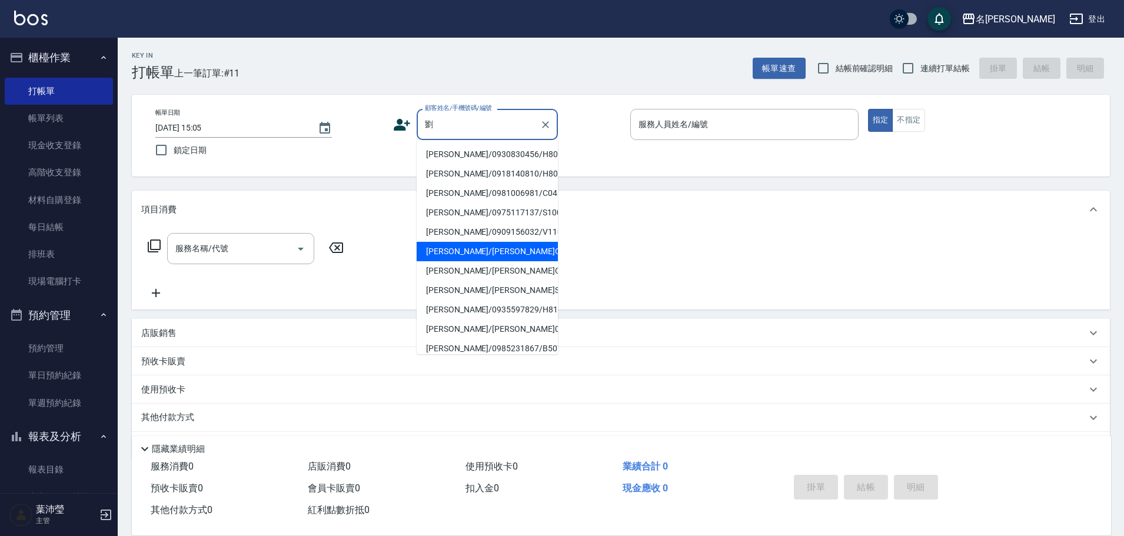
click at [449, 261] on li "[PERSON_NAME]/[PERSON_NAME]C0411/C0411" at bounding box center [487, 251] width 141 height 19
type input "[PERSON_NAME]/[PERSON_NAME]C0411/C0411"
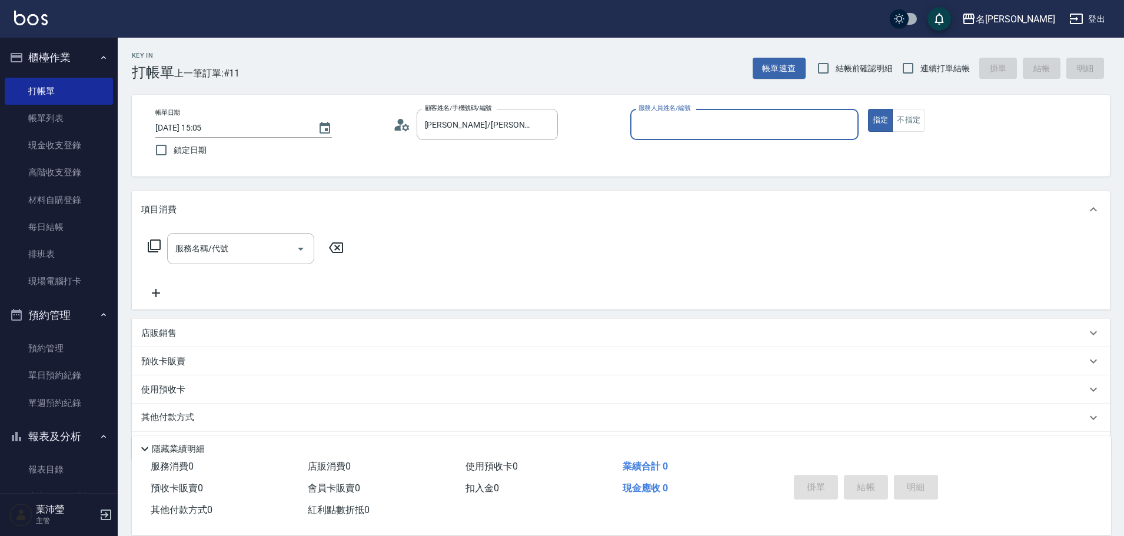
type input "Angle-10"
click at [157, 245] on icon at bounding box center [154, 246] width 14 height 14
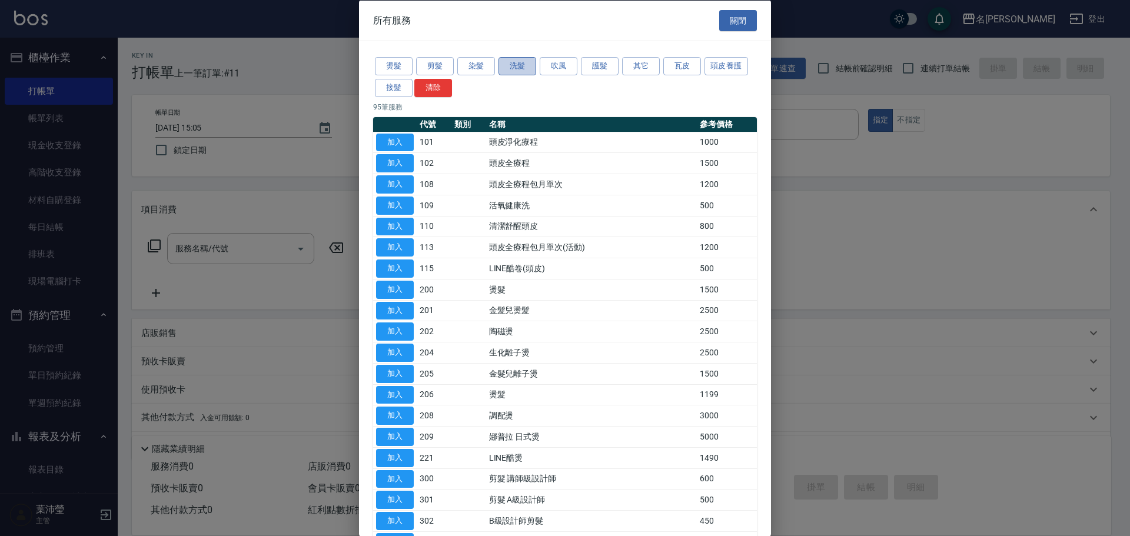
click at [517, 69] on button "洗髮" at bounding box center [518, 66] width 38 height 18
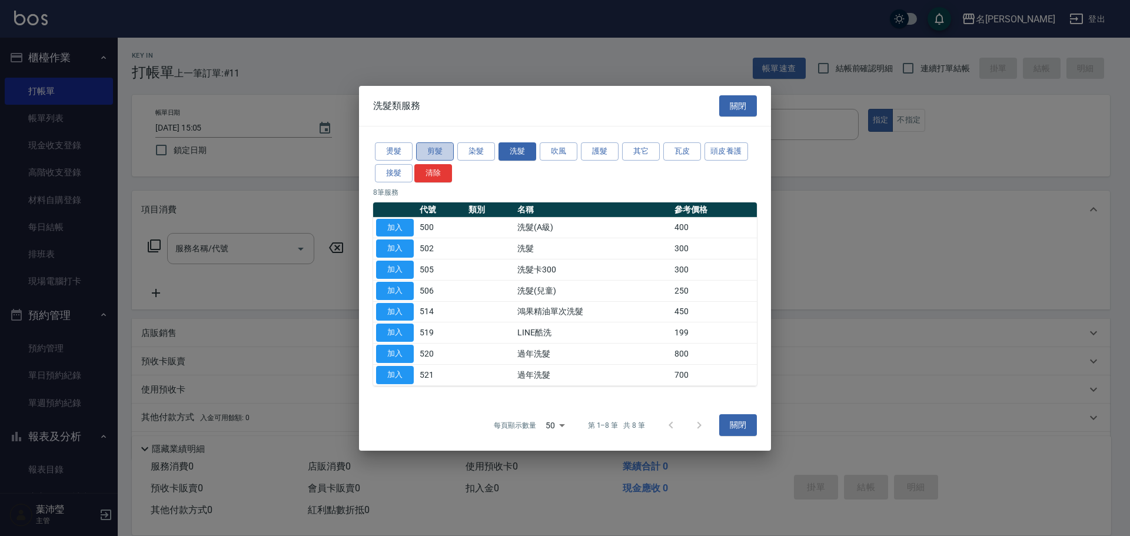
click at [430, 151] on button "剪髮" at bounding box center [435, 151] width 38 height 18
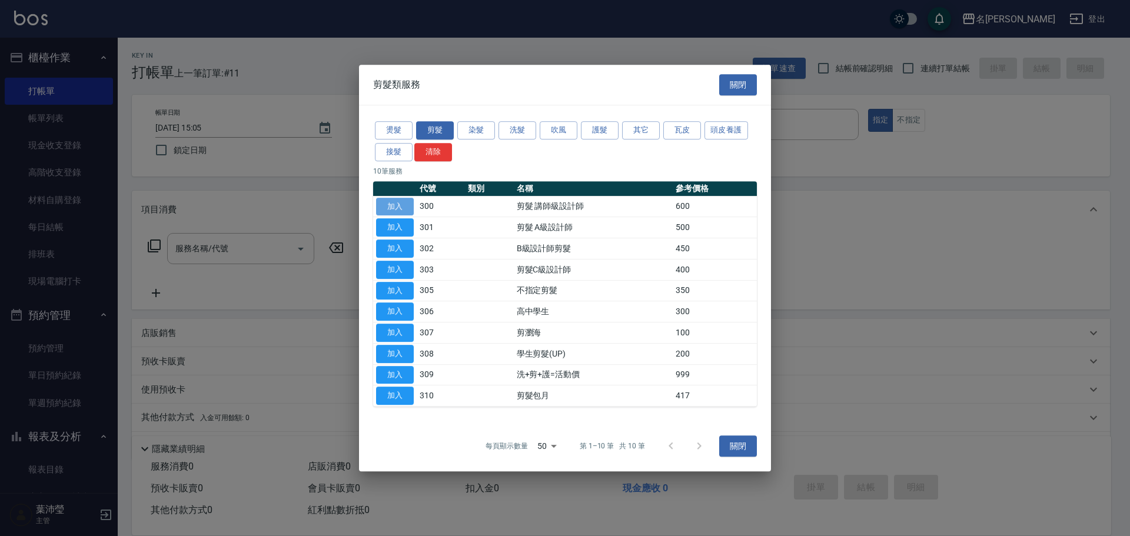
click at [394, 201] on button "加入" at bounding box center [395, 207] width 38 height 18
type input "剪髮 講師級設計師(300)"
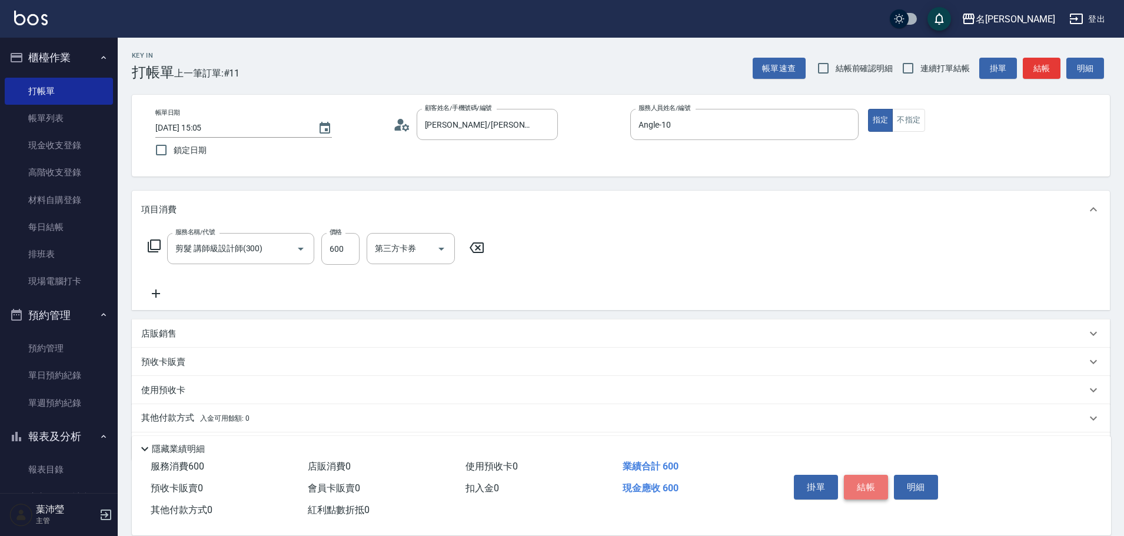
click at [864, 481] on button "結帳" at bounding box center [866, 487] width 44 height 25
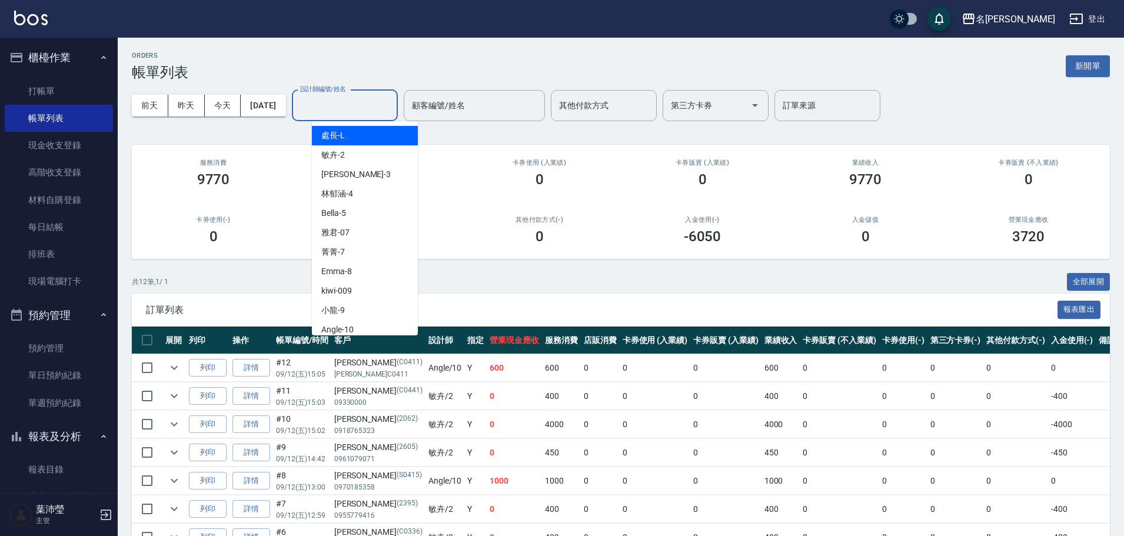
click at [341, 109] on input "設計師編號/姓名" at bounding box center [344, 105] width 95 height 21
click at [356, 329] on div "Angle -10" at bounding box center [365, 329] width 106 height 19
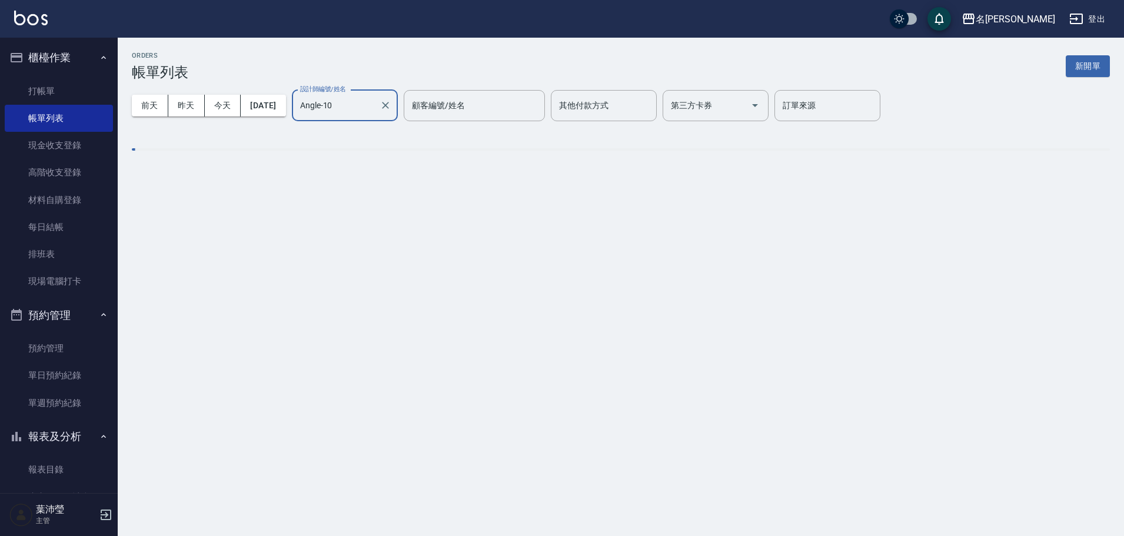
type input "Angle-10"
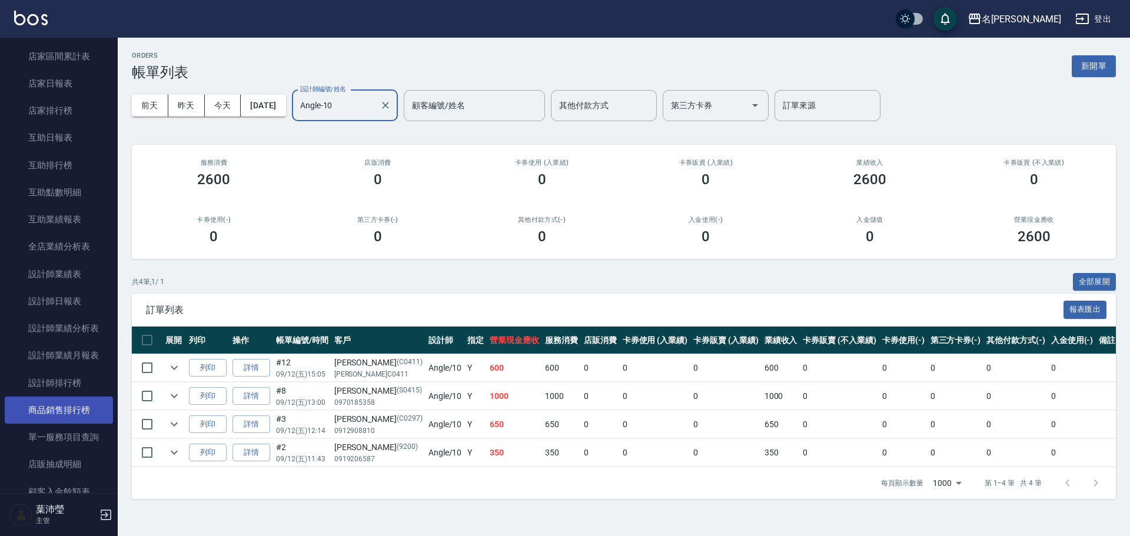
scroll to position [471, 0]
